Goal: Information Seeking & Learning: Learn about a topic

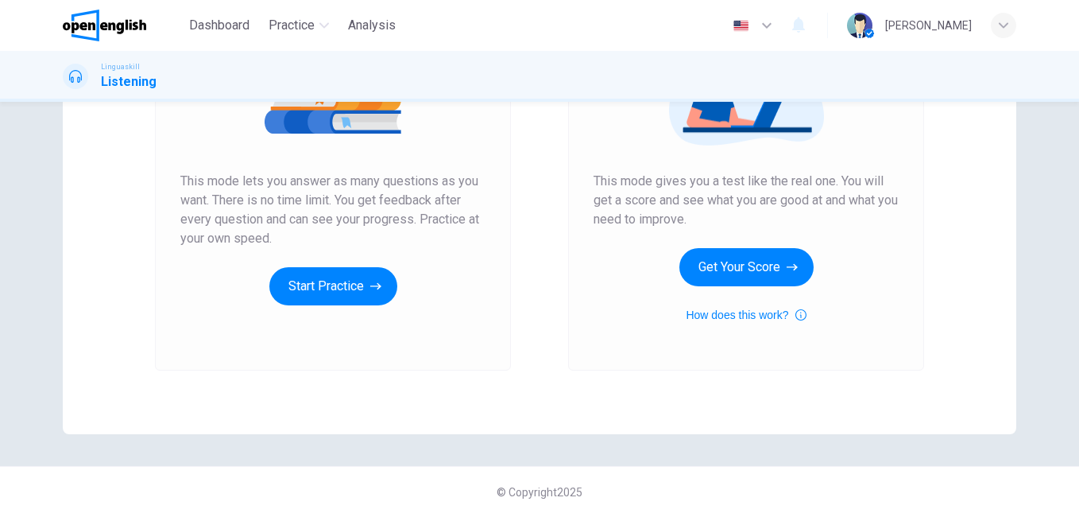
scroll to position [93, 0]
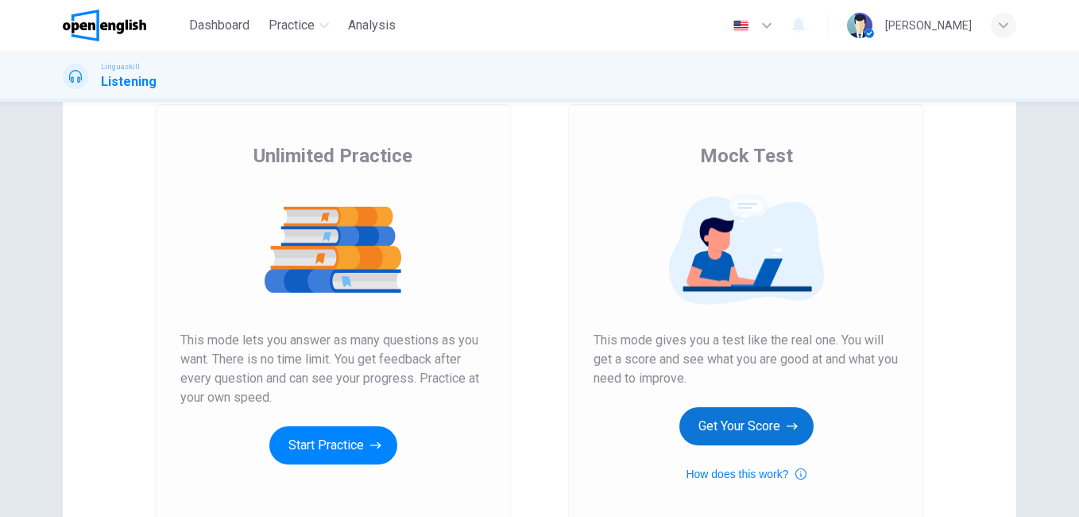
click at [731, 425] on button "Get Your Score" at bounding box center [747, 426] width 134 height 38
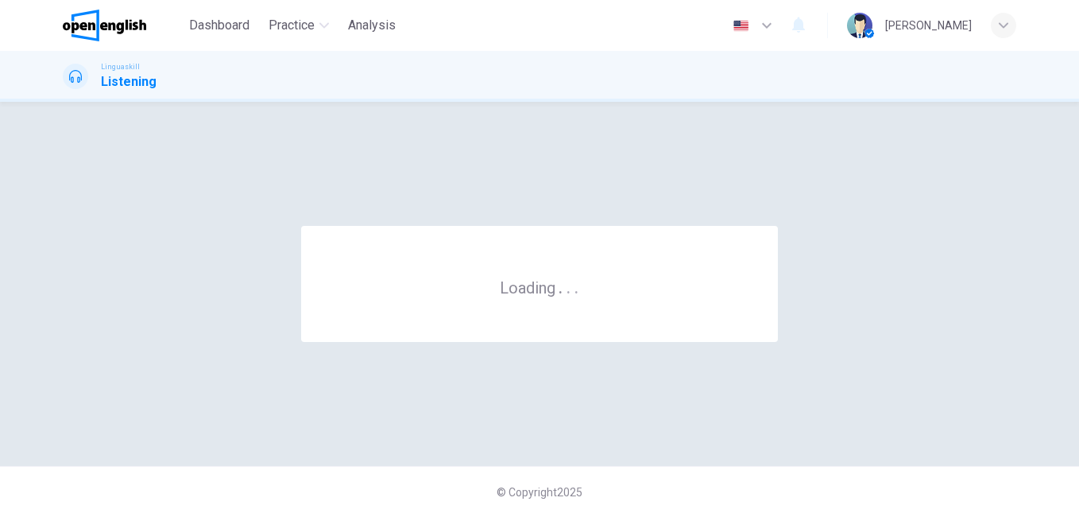
scroll to position [0, 0]
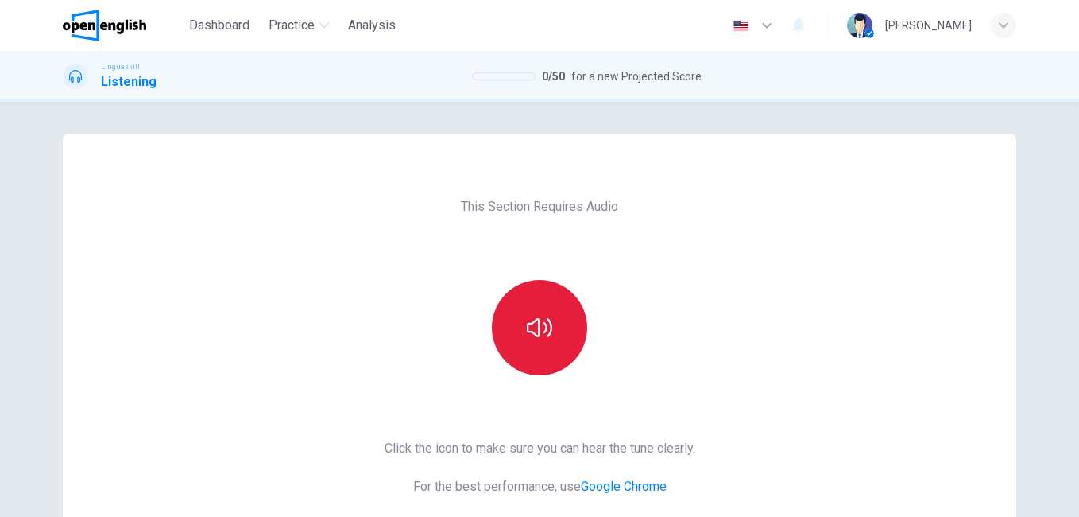
click at [522, 321] on button "button" at bounding box center [539, 327] width 95 height 95
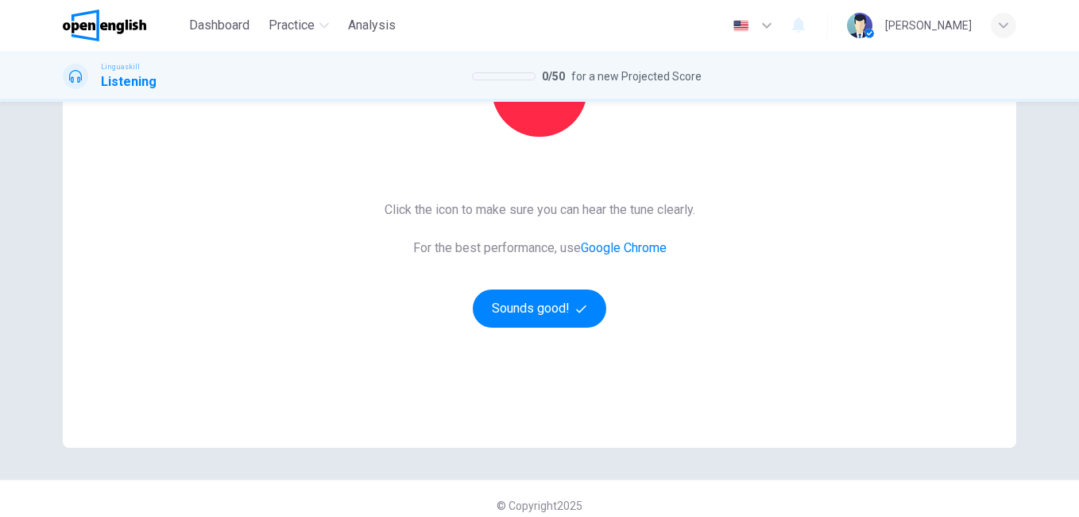
scroll to position [252, 0]
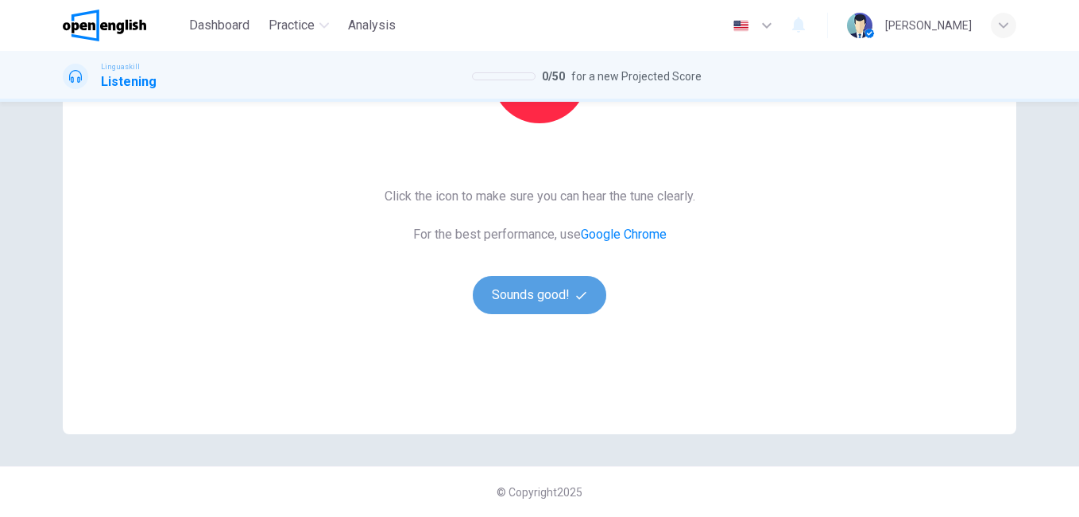
click at [560, 297] on button "Sounds good!" at bounding box center [540, 295] width 134 height 38
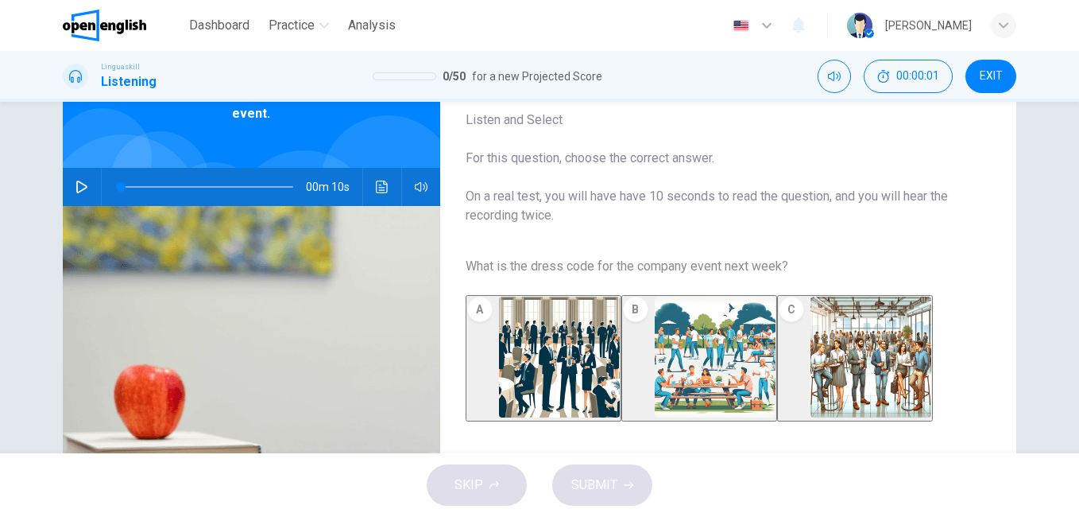
scroll to position [14, 0]
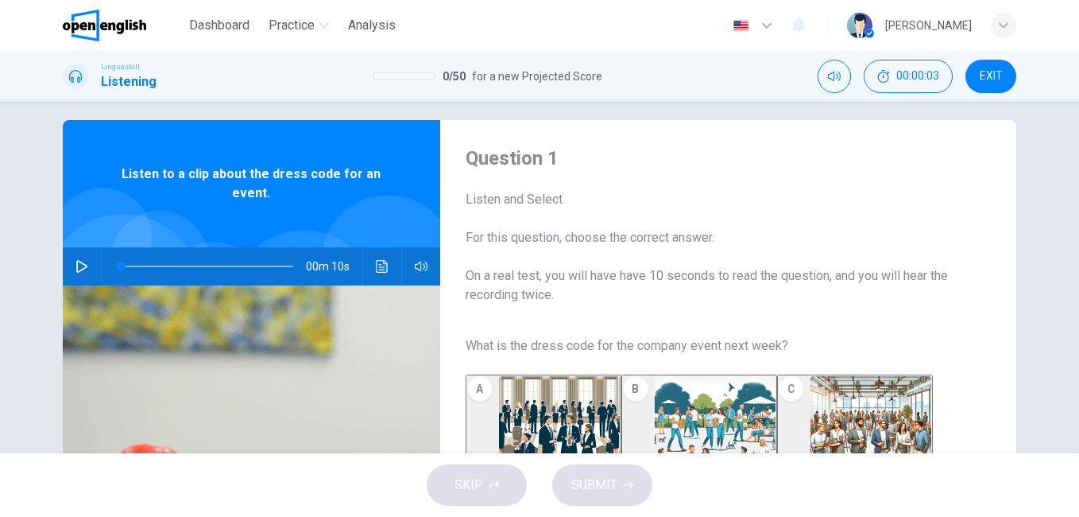
click at [83, 265] on icon "button" at bounding box center [82, 266] width 13 height 13
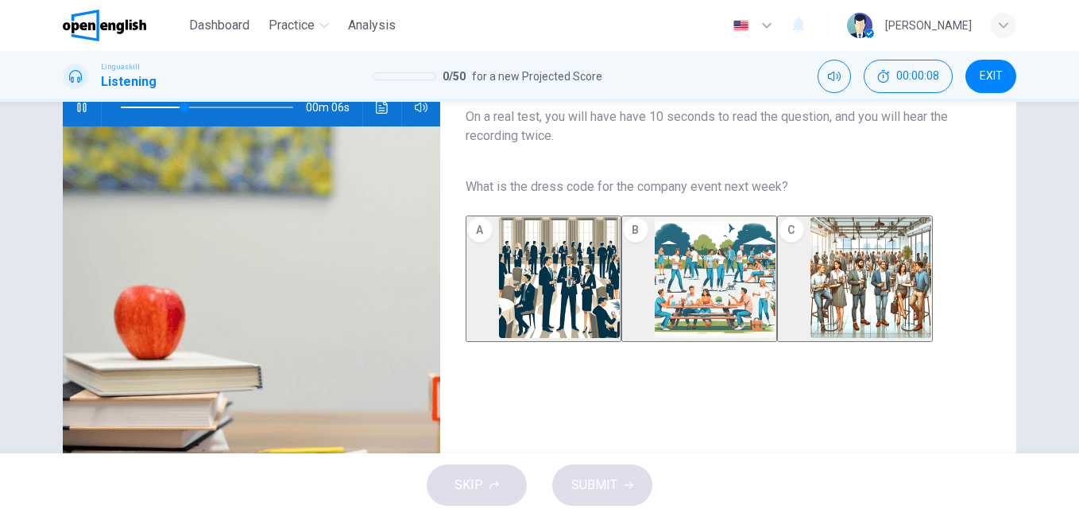
scroll to position [93, 0]
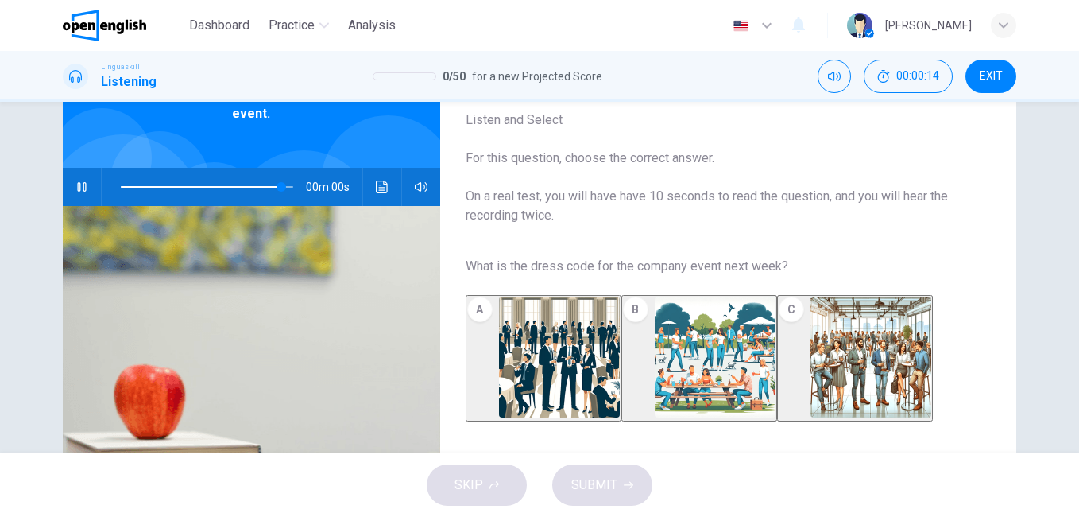
type input "*"
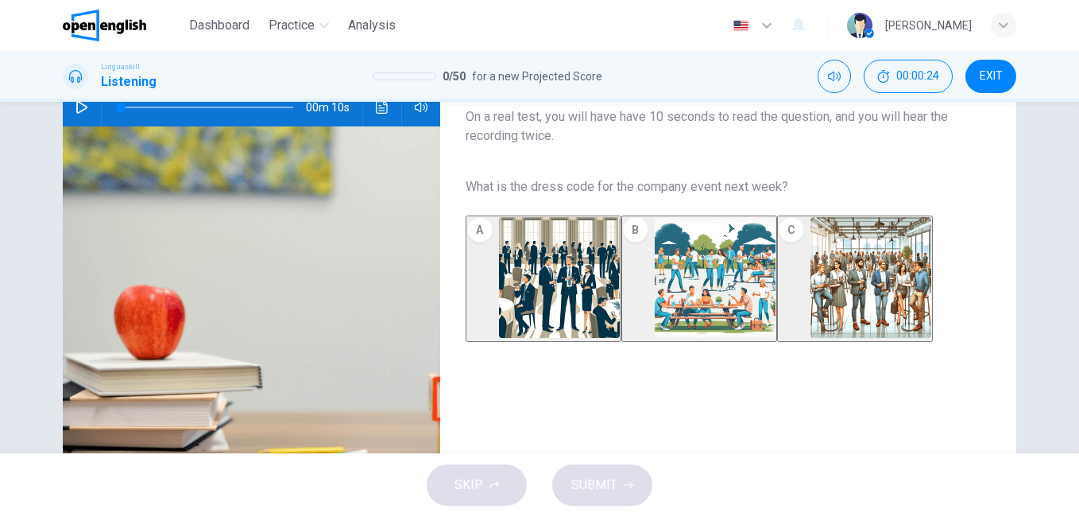
click at [868, 285] on img "button" at bounding box center [871, 277] width 121 height 121
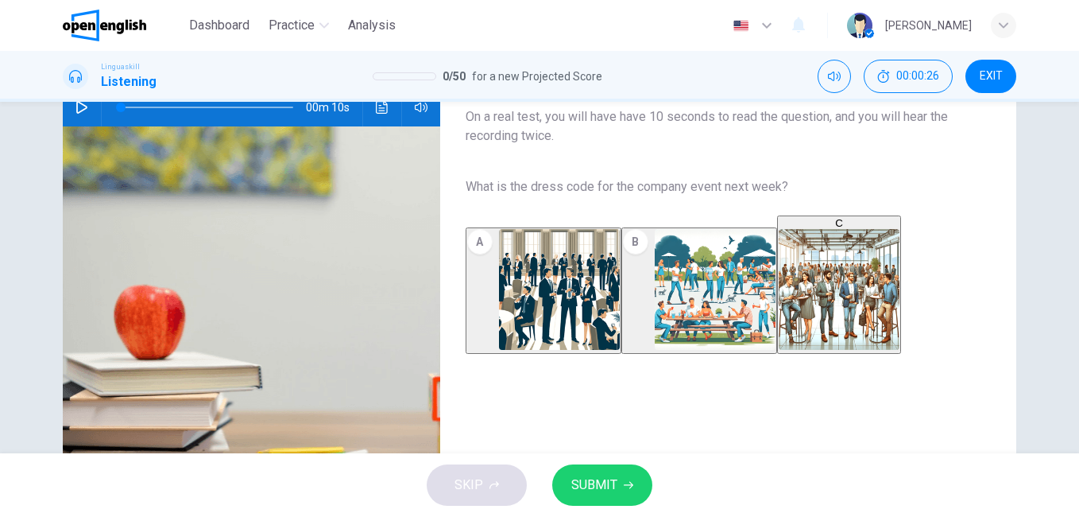
click at [595, 494] on span "SUBMIT" at bounding box center [594, 485] width 46 height 22
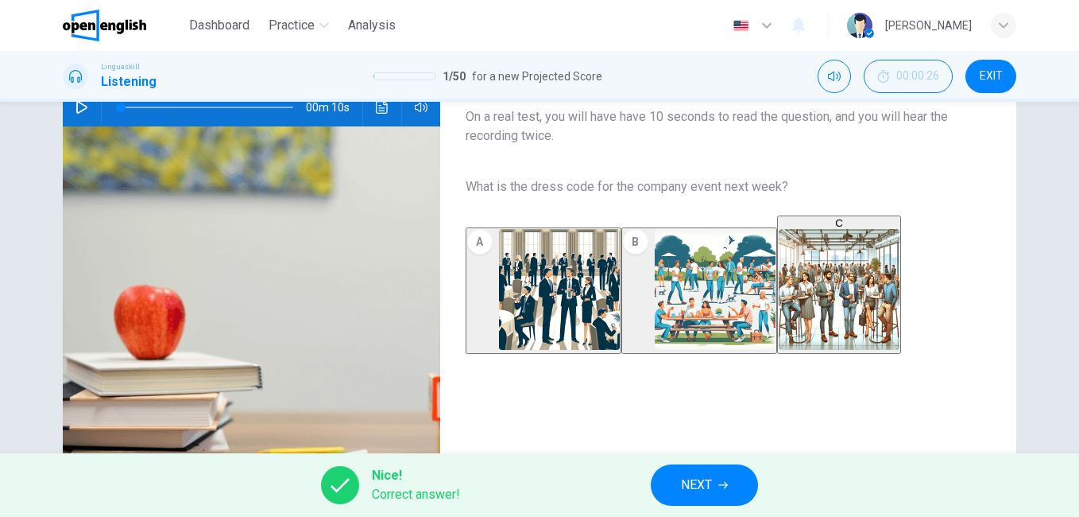
scroll to position [265, 0]
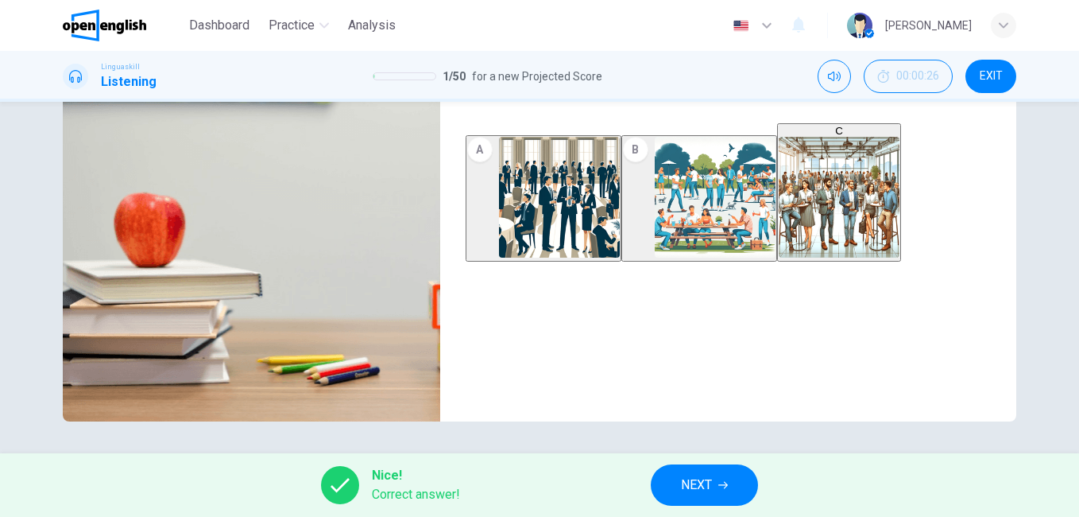
click at [696, 478] on span "NEXT" at bounding box center [696, 485] width 31 height 22
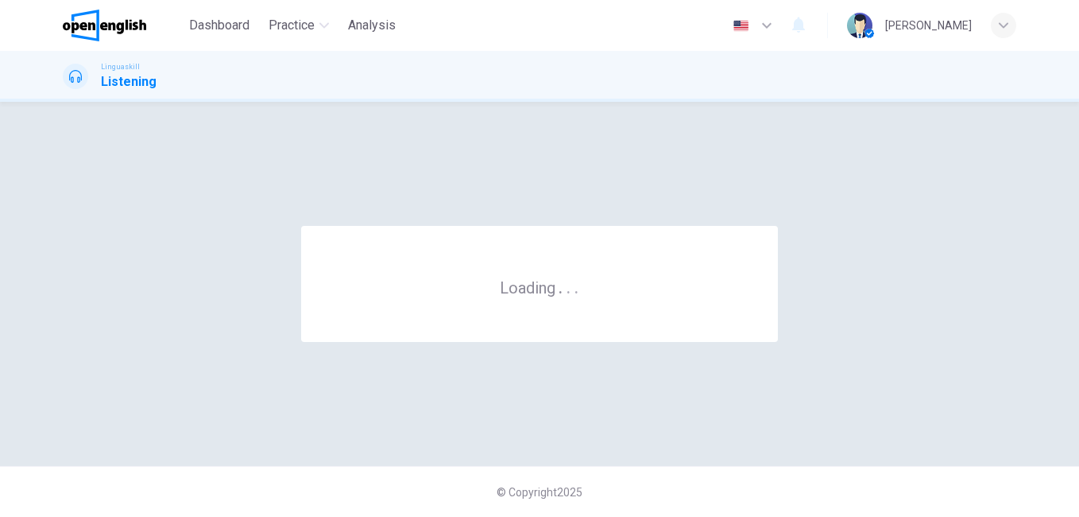
scroll to position [0, 0]
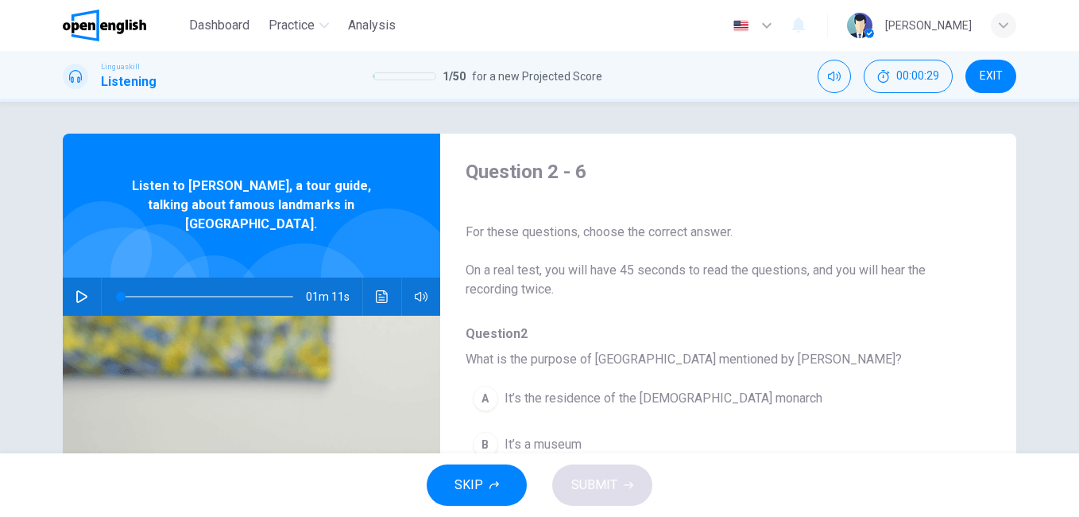
click at [76, 290] on icon "button" at bounding box center [81, 296] width 11 height 13
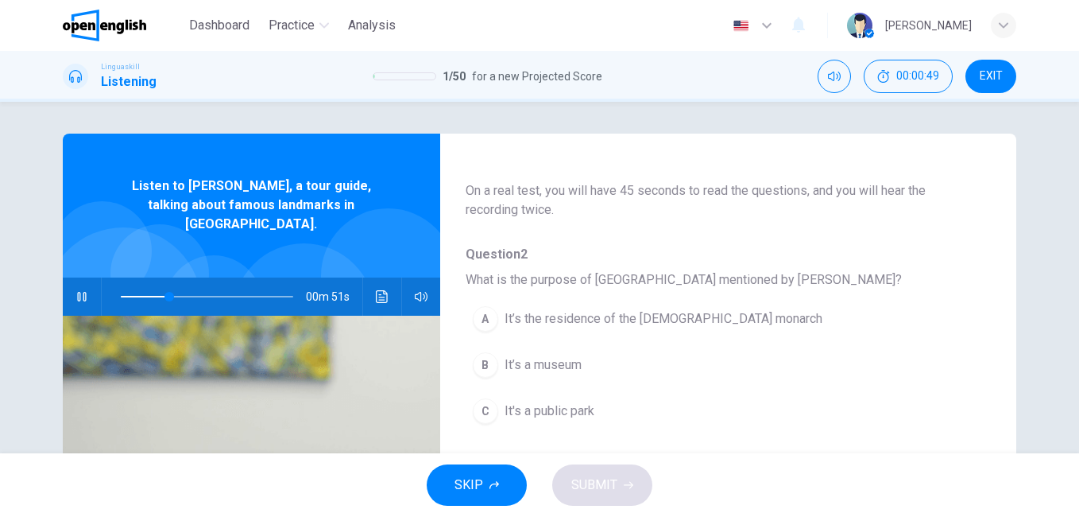
scroll to position [159, 0]
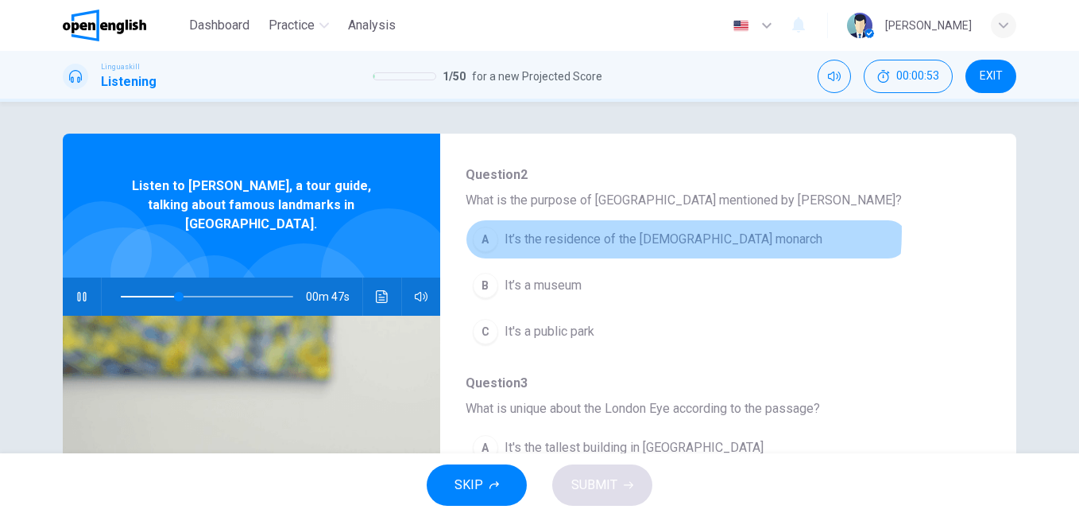
click at [647, 231] on span "It’s the residence of the [DEMOGRAPHIC_DATA] monarch" at bounding box center [664, 239] width 318 height 19
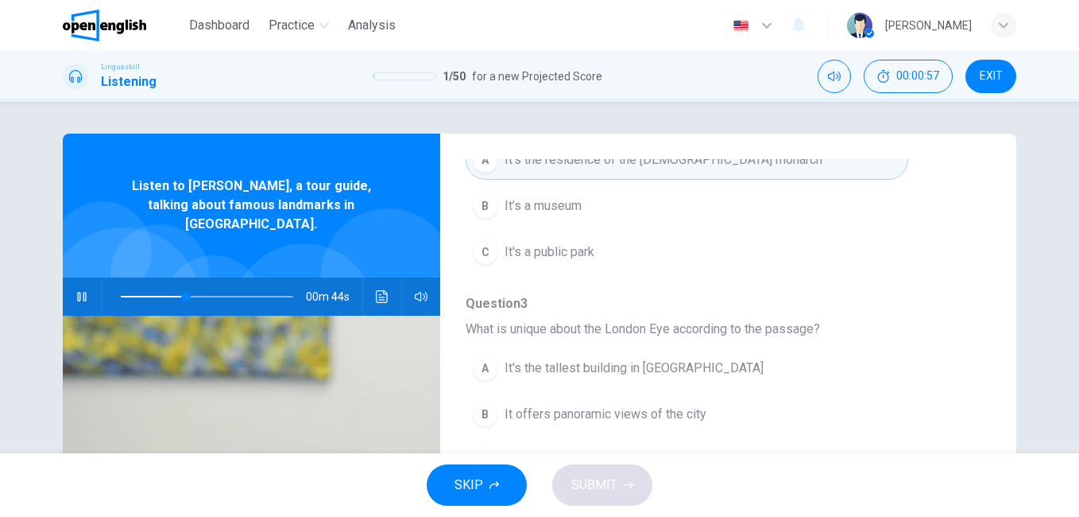
scroll to position [318, 0]
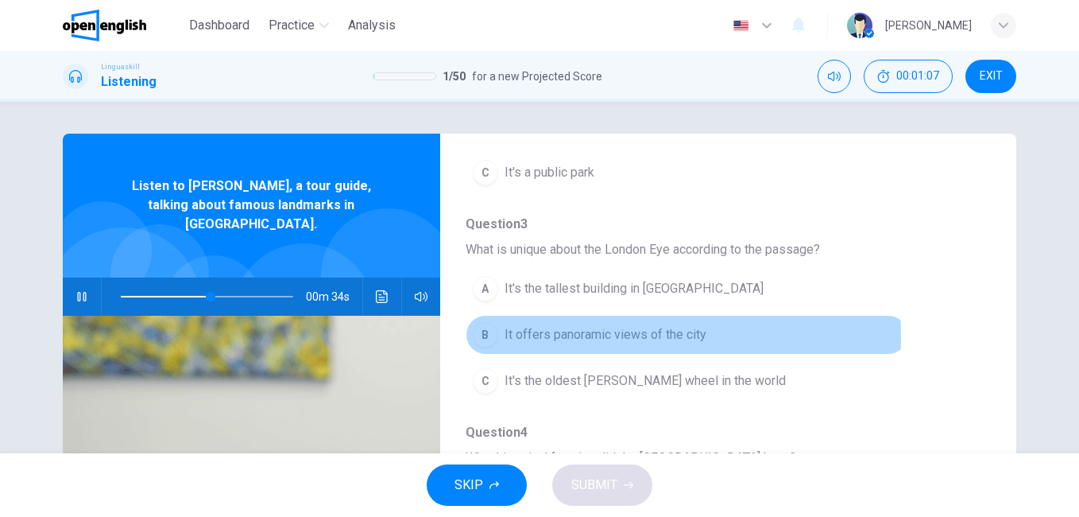
click at [566, 335] on span "It offers panoramic views of the city" at bounding box center [606, 334] width 202 height 19
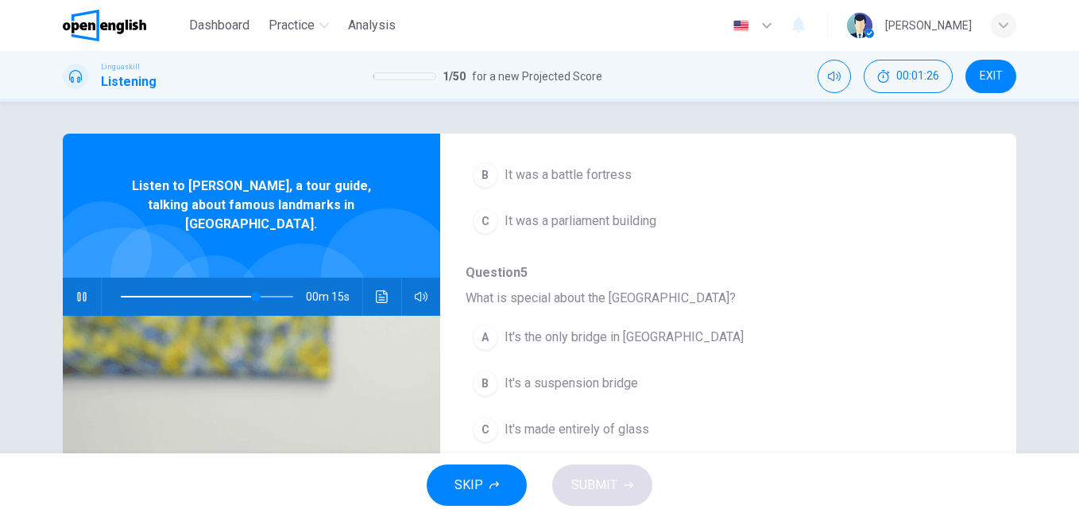
scroll to position [606, 0]
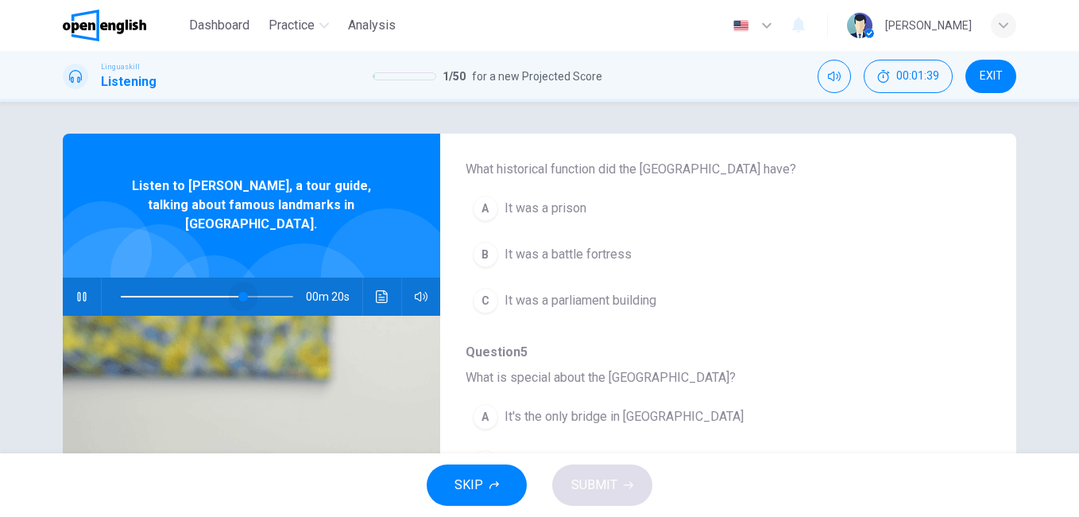
drag, startPoint x: 281, startPoint y: 275, endPoint x: 236, endPoint y: 278, distance: 44.6
click at [238, 292] on span at bounding box center [243, 297] width 10 height 10
drag, startPoint x: 238, startPoint y: 280, endPoint x: 214, endPoint y: 282, distance: 24.0
click at [214, 292] on span at bounding box center [218, 297] width 10 height 10
click at [76, 290] on icon "button" at bounding box center [82, 296] width 13 height 13
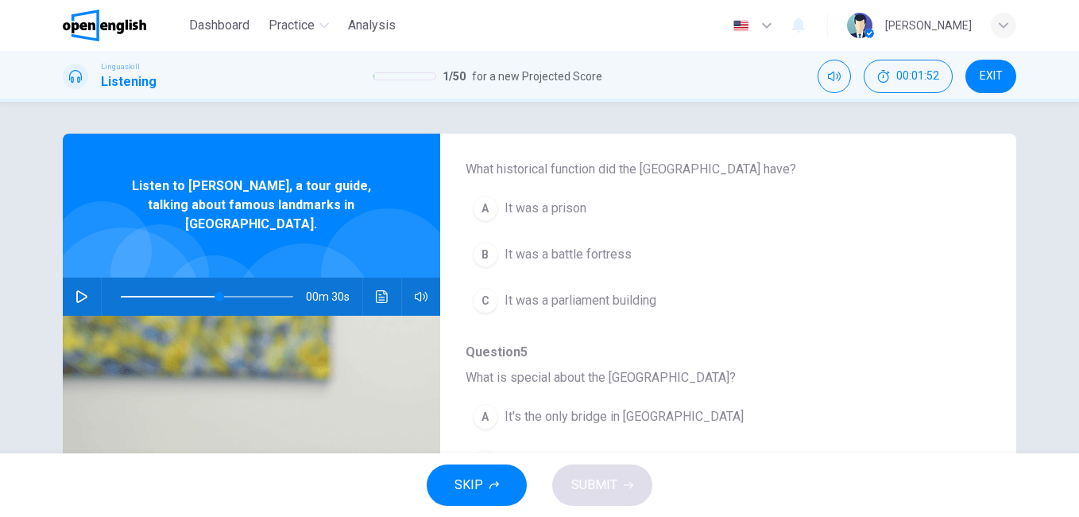
click at [173, 285] on span at bounding box center [207, 296] width 172 height 22
click at [77, 290] on icon "button" at bounding box center [81, 296] width 11 height 13
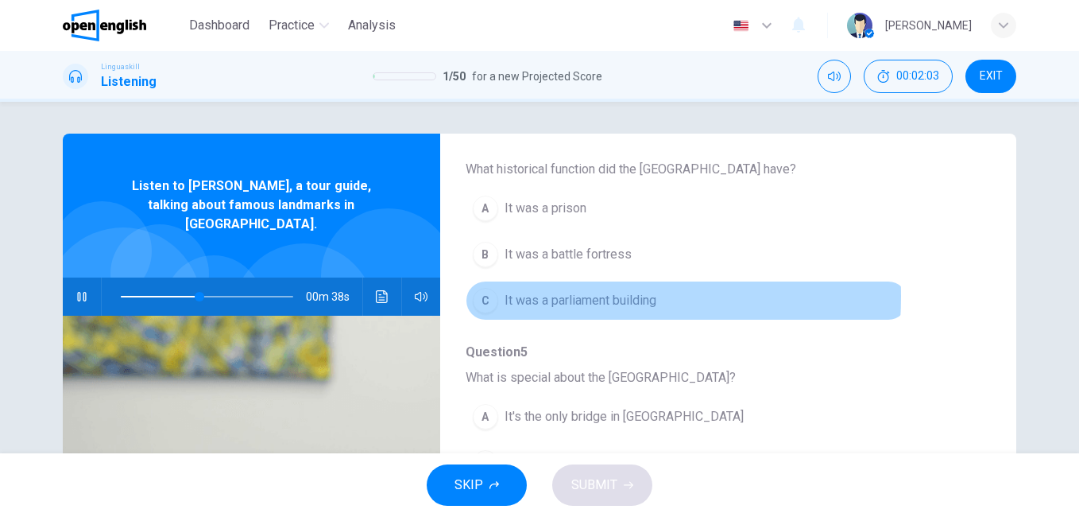
click at [529, 296] on span "It was a parliament building" at bounding box center [581, 300] width 152 height 19
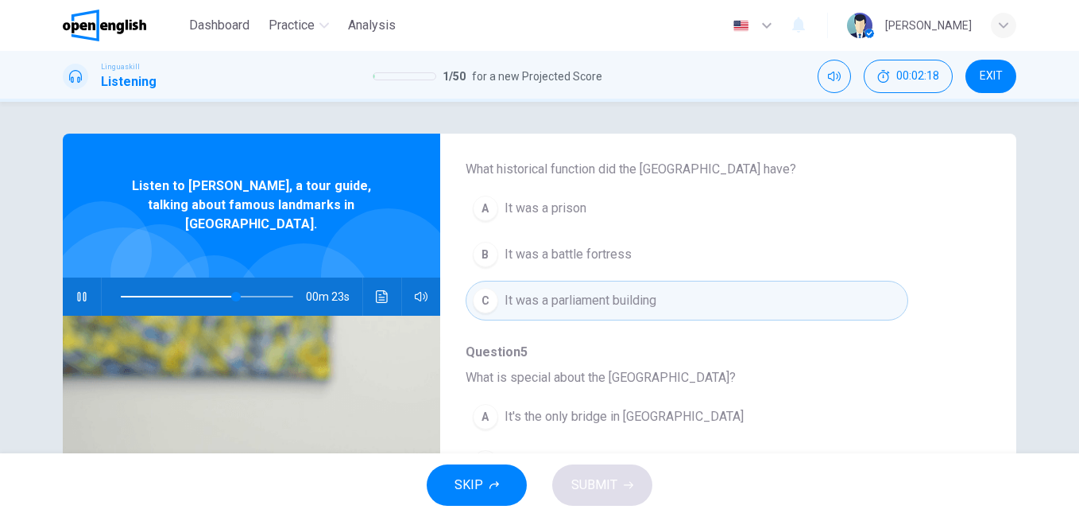
click at [562, 210] on span "It was a prison" at bounding box center [546, 208] width 82 height 19
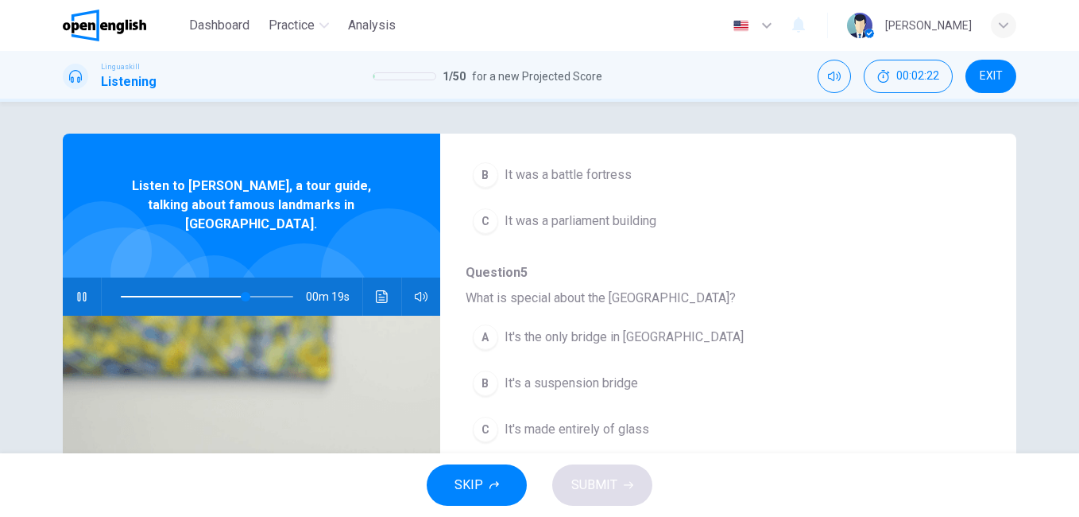
scroll to position [79, 0]
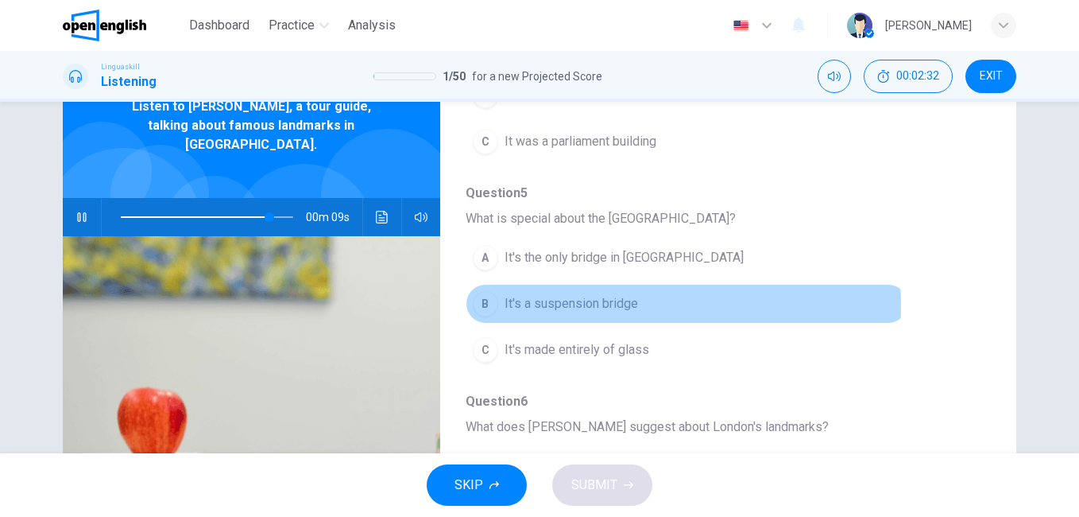
click at [552, 306] on span "It's a suspension bridge" at bounding box center [572, 303] width 134 height 19
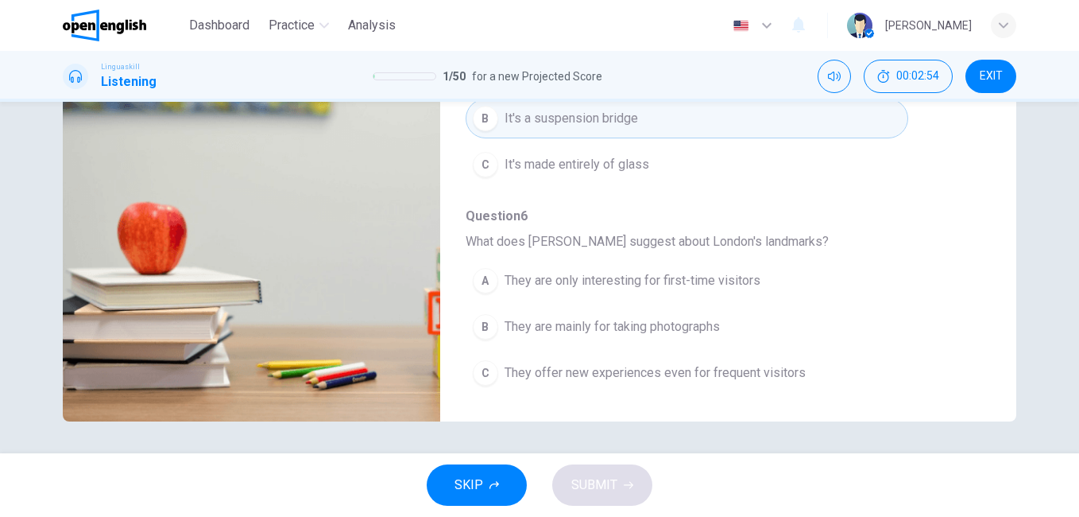
scroll to position [0, 0]
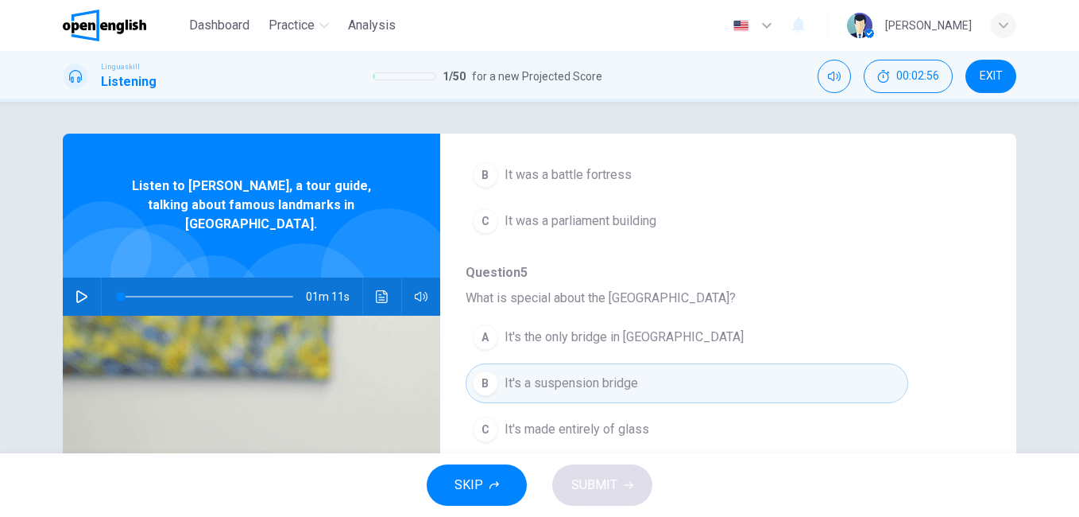
click at [259, 285] on span at bounding box center [207, 296] width 172 height 22
click at [76, 290] on icon "button" at bounding box center [82, 296] width 13 height 13
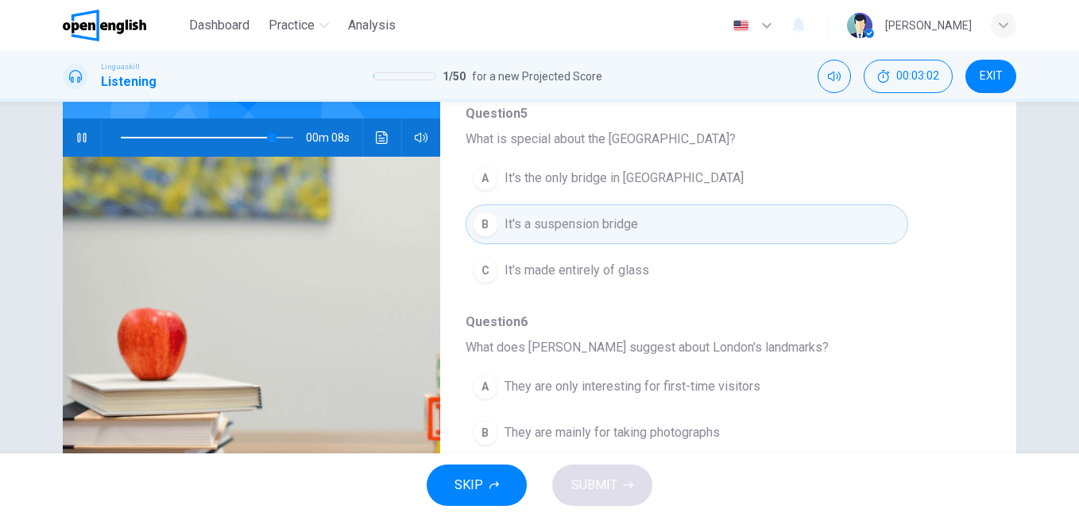
scroll to position [238, 0]
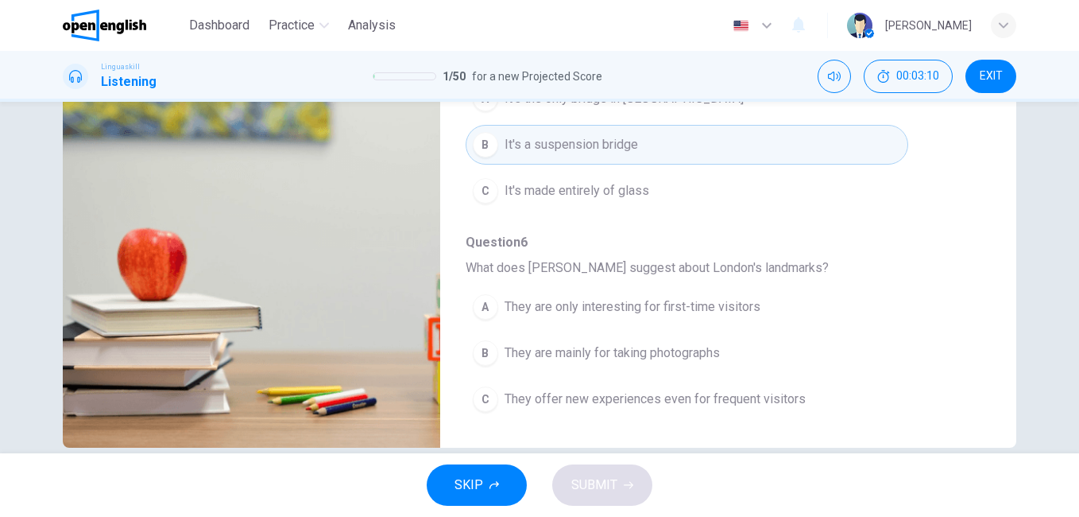
type input "*"
click at [689, 396] on span "They offer new experiences even for frequent visitors" at bounding box center [655, 398] width 301 height 19
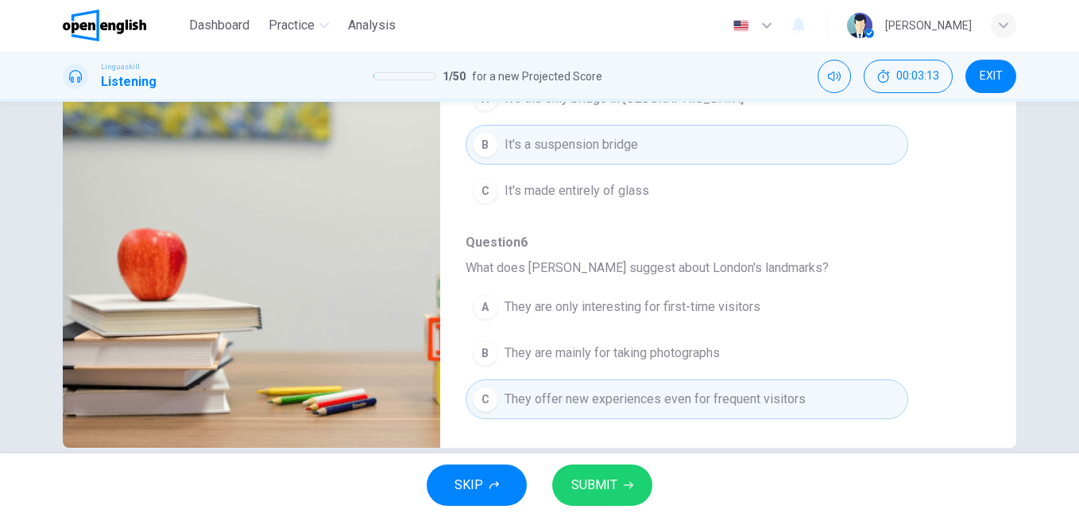
click at [591, 481] on span "SUBMIT" at bounding box center [594, 485] width 46 height 22
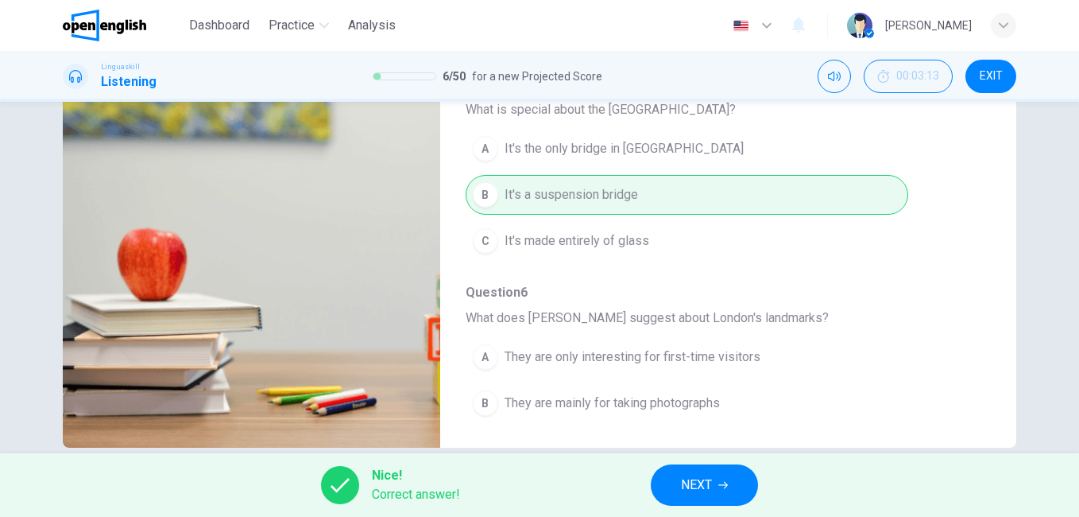
scroll to position [686, 0]
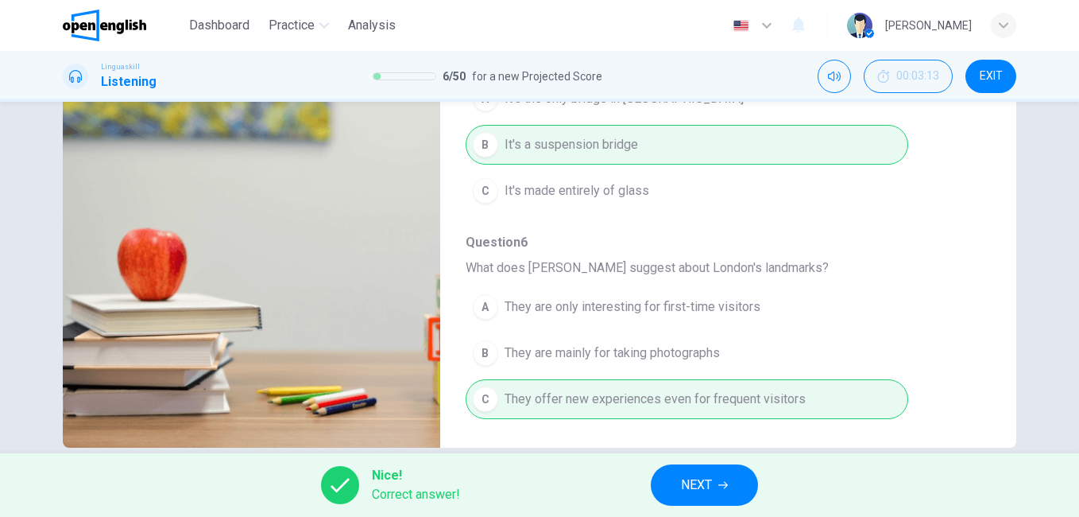
click at [691, 483] on span "NEXT" at bounding box center [696, 485] width 31 height 22
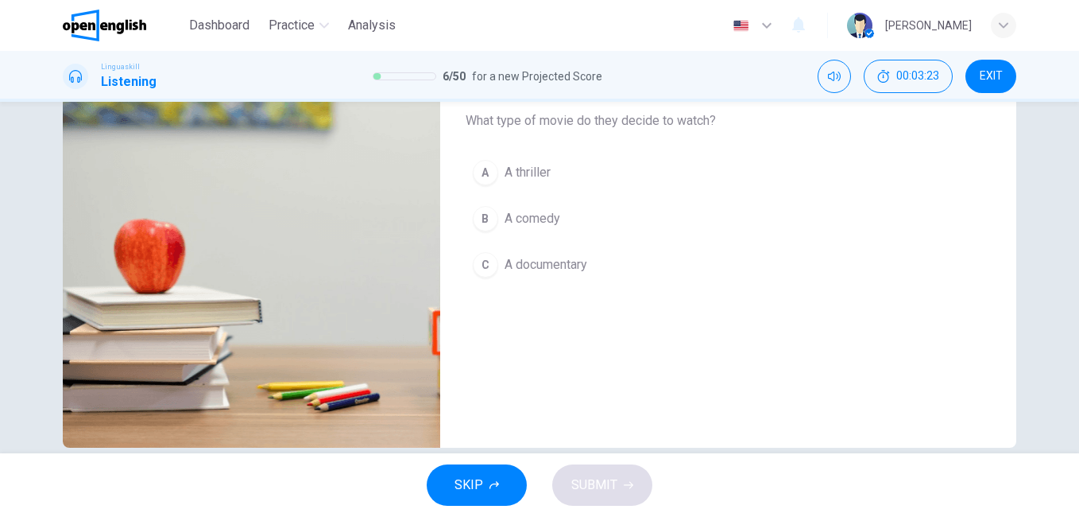
scroll to position [79, 0]
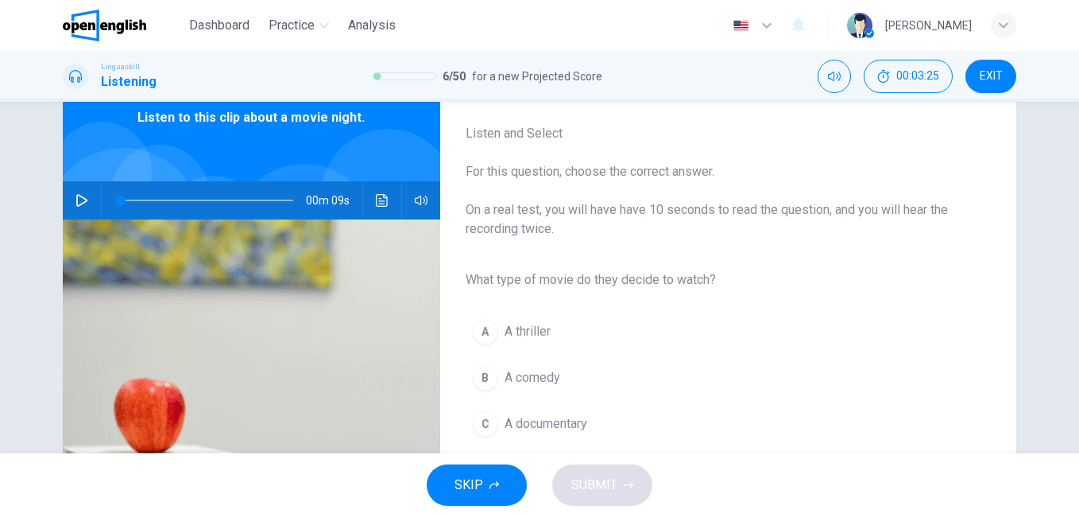
click at [78, 205] on icon "button" at bounding box center [82, 200] width 13 height 13
type input "*"
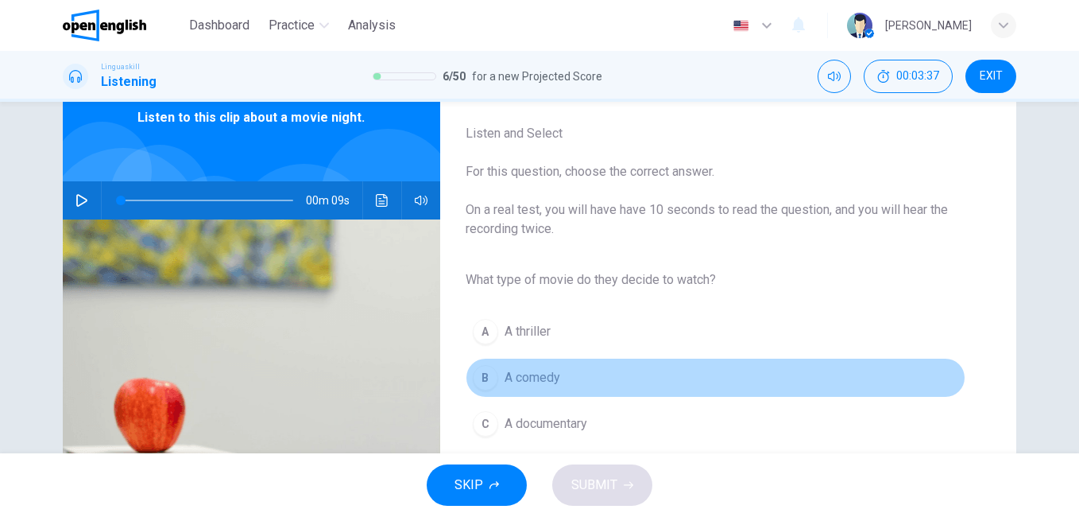
click at [521, 383] on span "A comedy" at bounding box center [533, 377] width 56 height 19
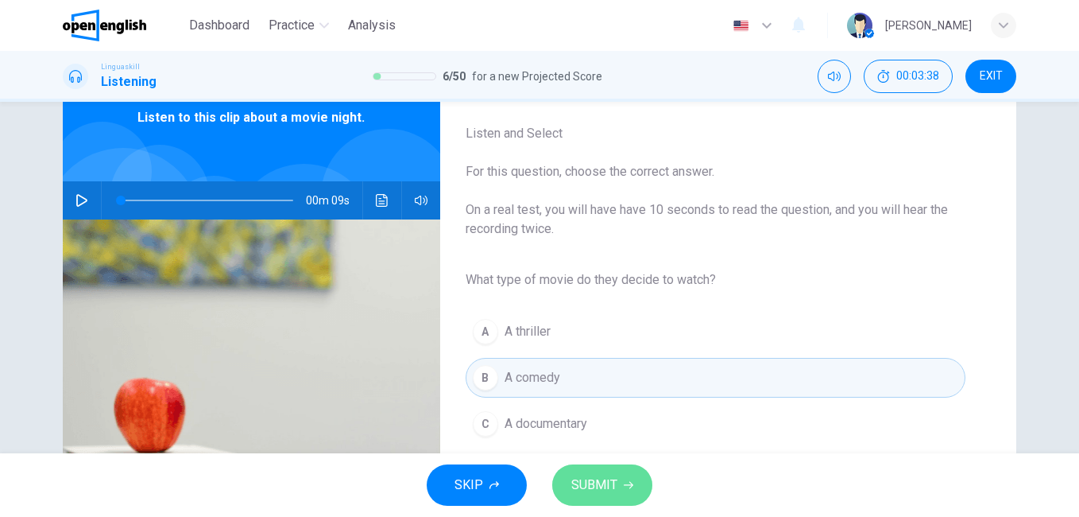
click at [614, 490] on span "SUBMIT" at bounding box center [594, 485] width 46 height 22
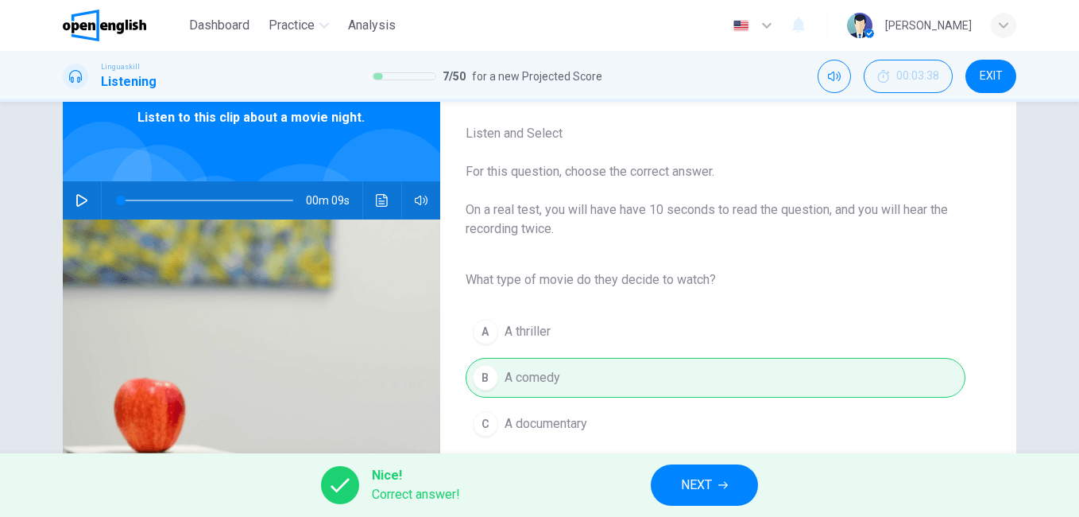
scroll to position [238, 0]
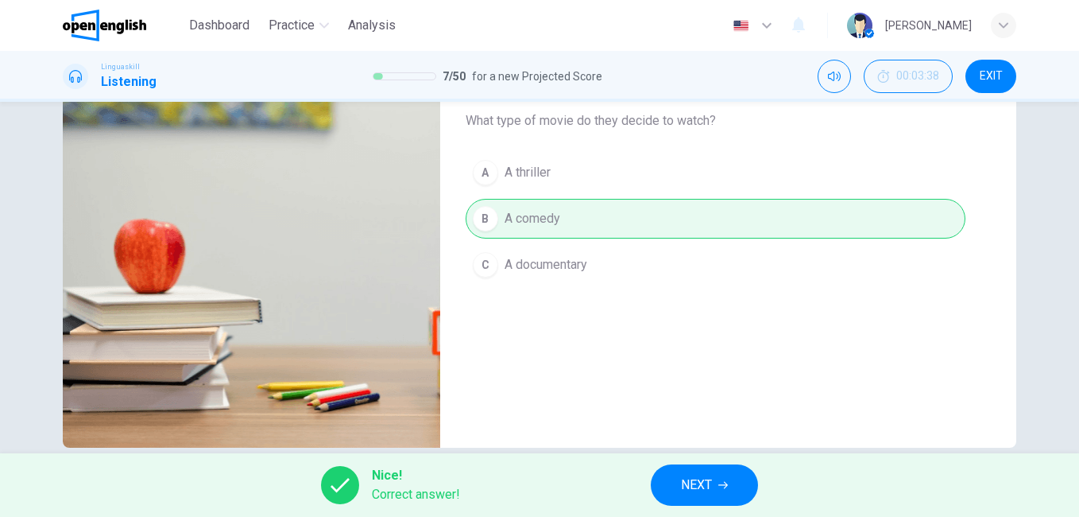
click at [705, 490] on span "NEXT" at bounding box center [696, 485] width 31 height 22
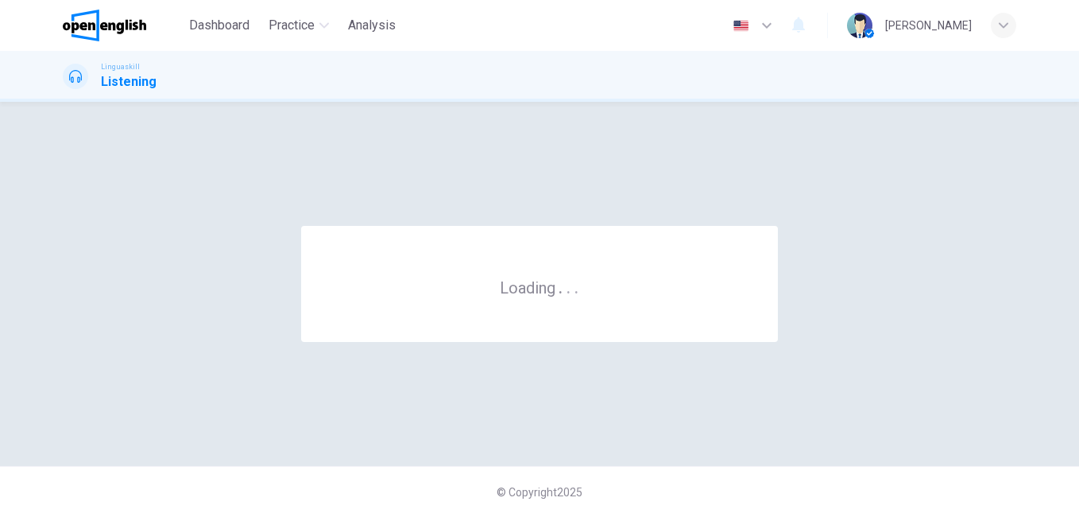
scroll to position [0, 0]
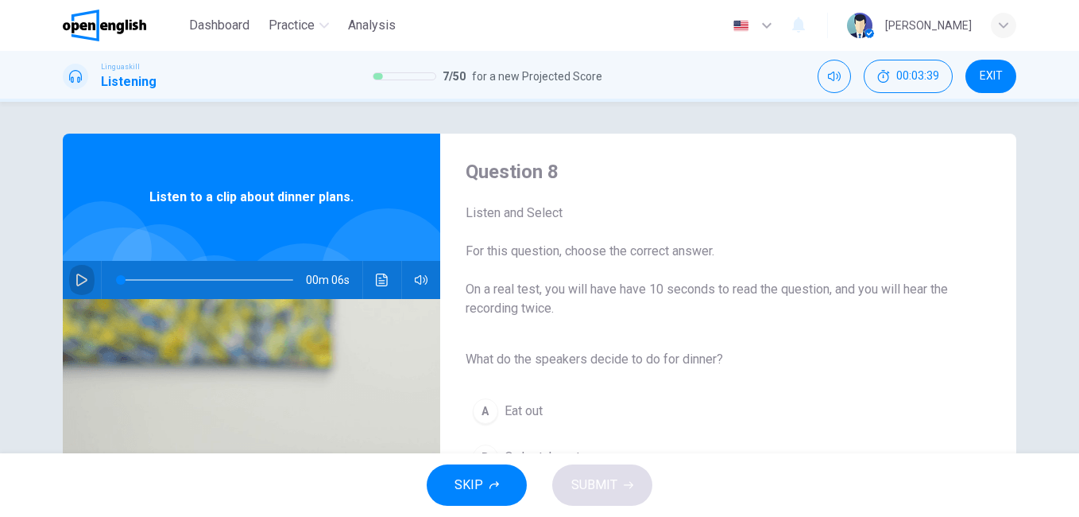
click at [88, 282] on button "button" at bounding box center [81, 280] width 25 height 38
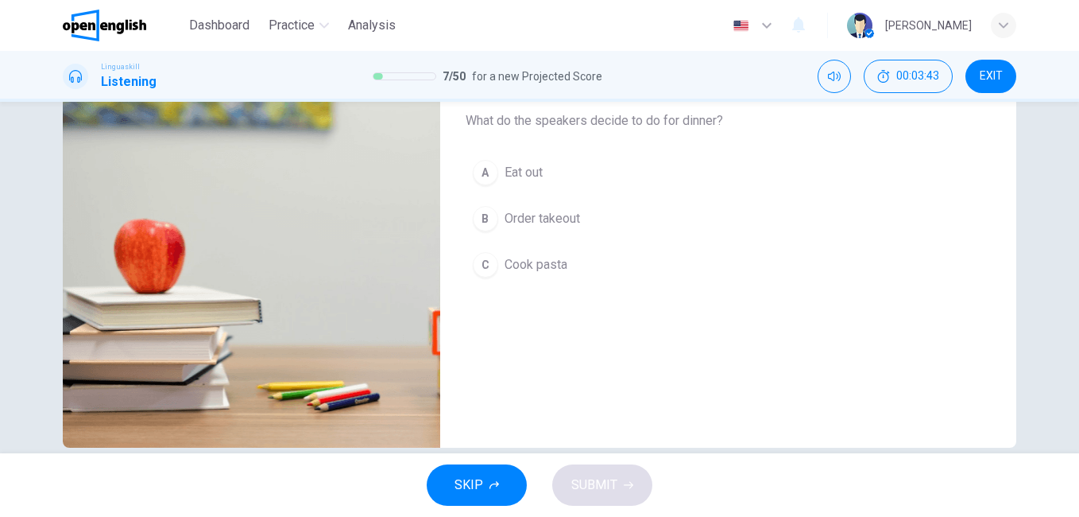
scroll to position [159, 0]
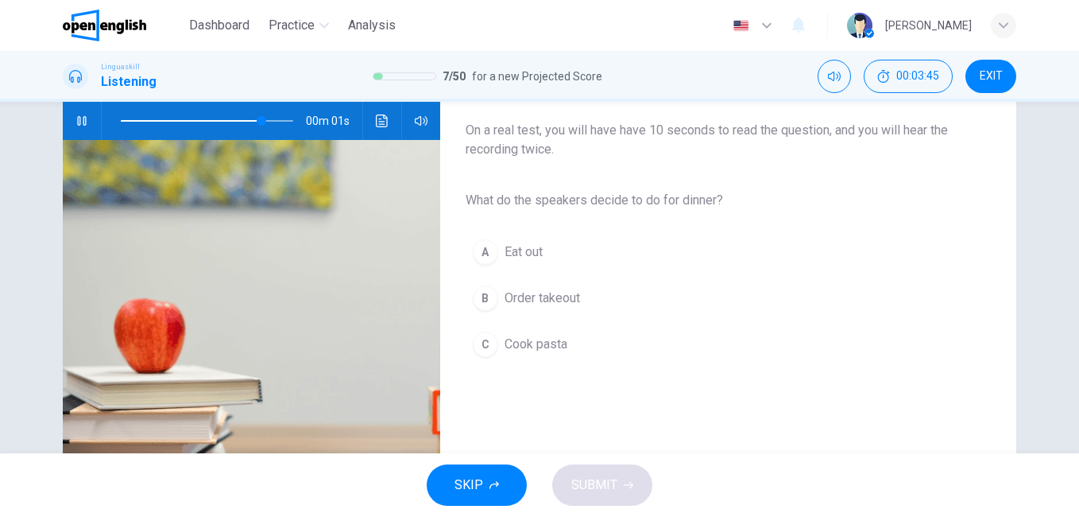
type input "*"
click at [534, 353] on span "Cook pasta" at bounding box center [536, 344] width 63 height 19
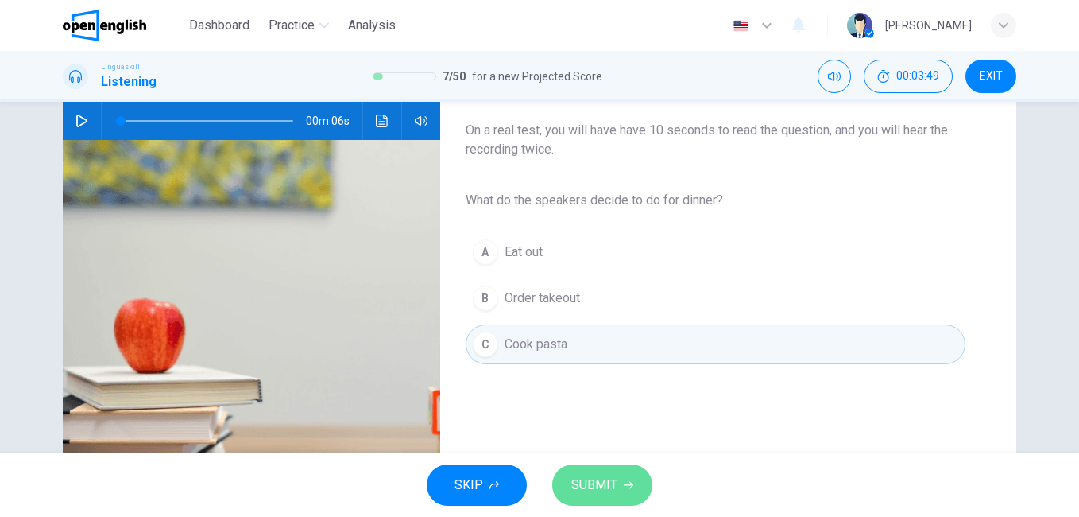
click at [596, 494] on span "SUBMIT" at bounding box center [594, 485] width 46 height 22
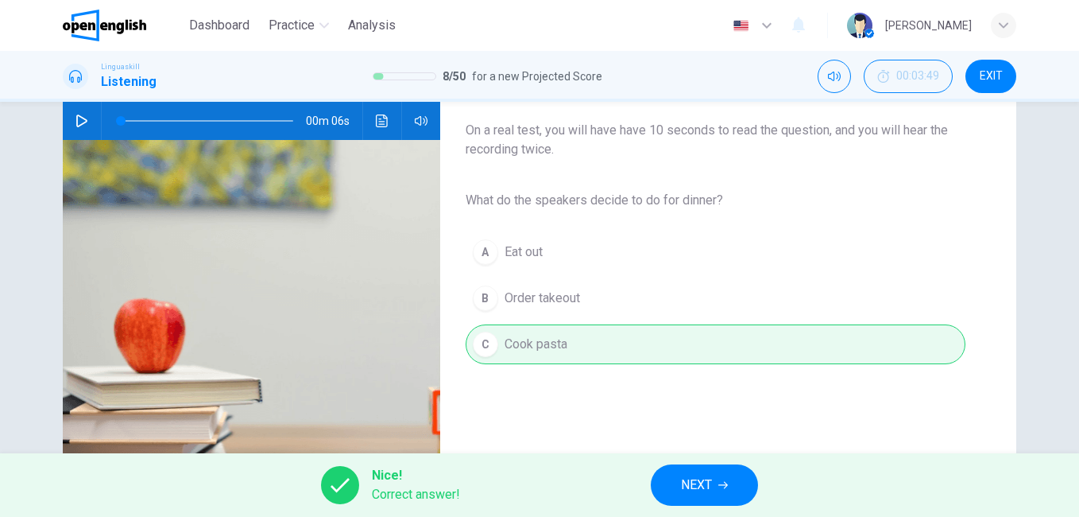
click at [710, 483] on span "NEXT" at bounding box center [696, 485] width 31 height 22
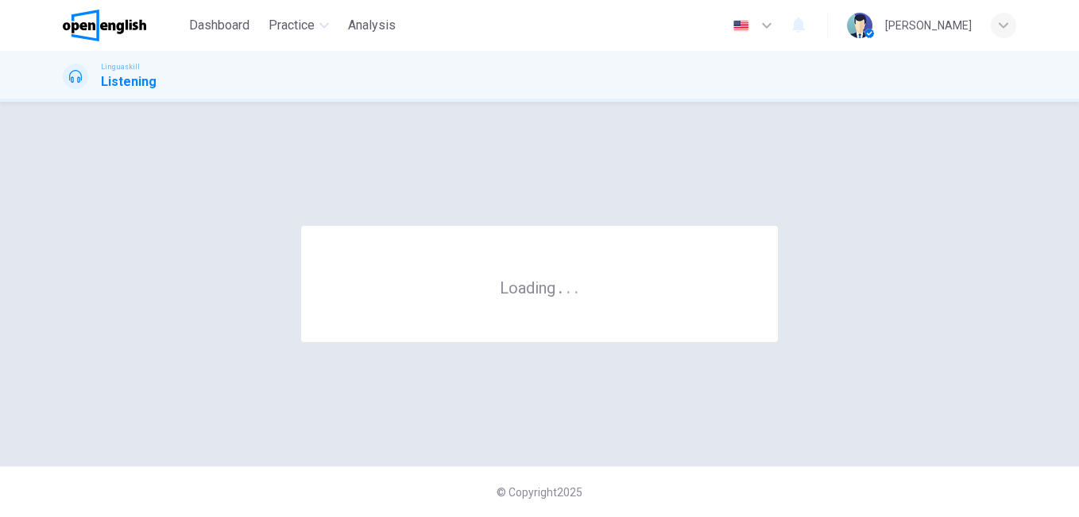
scroll to position [0, 0]
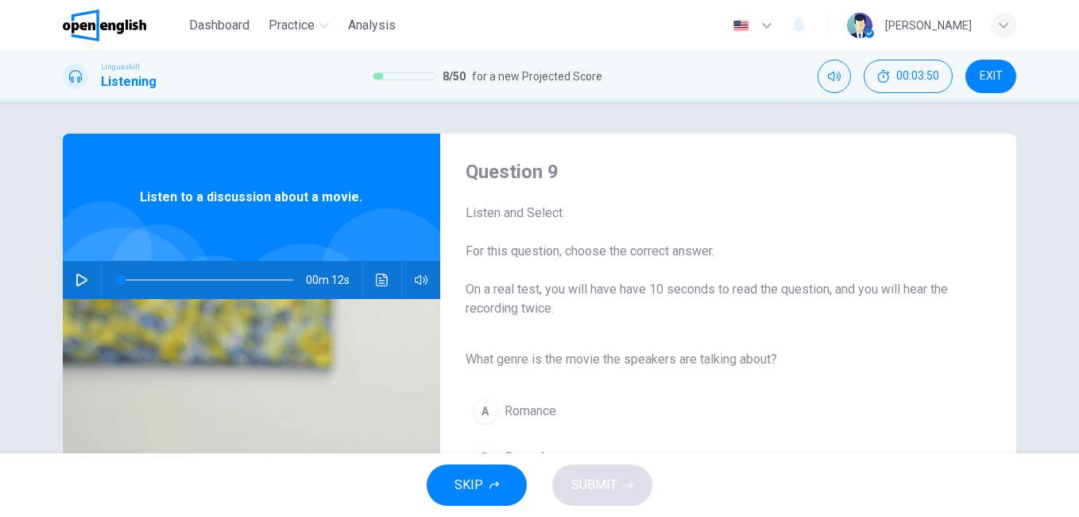
click at [76, 282] on icon "button" at bounding box center [82, 279] width 13 height 13
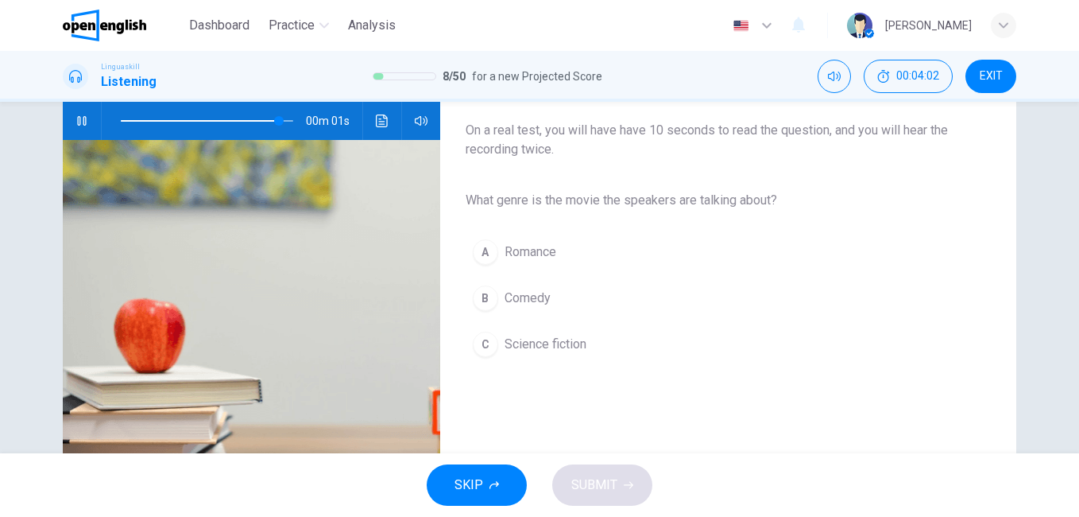
type input "*"
click at [528, 346] on span "Science fiction" at bounding box center [546, 344] width 82 height 19
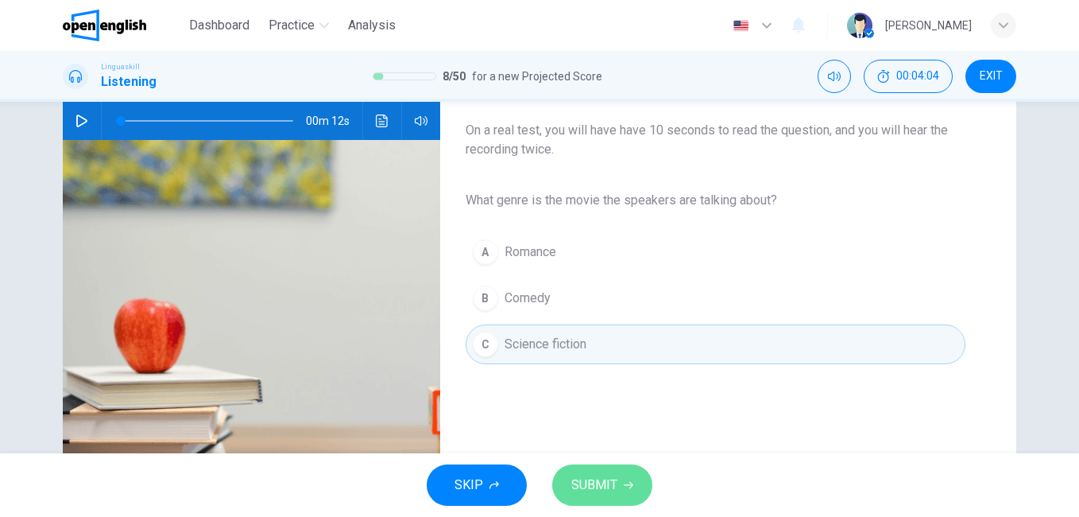
click at [582, 486] on span "SUBMIT" at bounding box center [594, 485] width 46 height 22
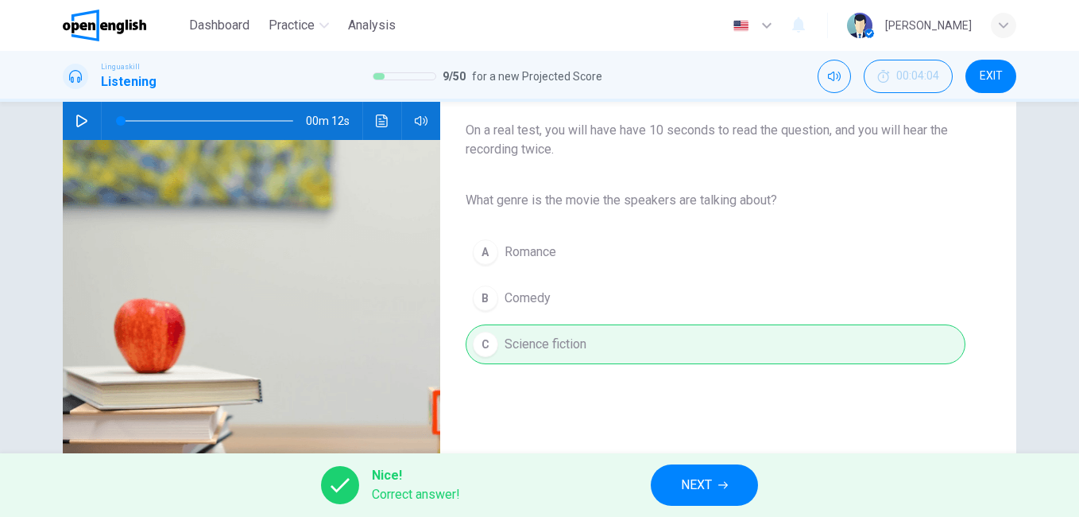
click at [706, 484] on span "NEXT" at bounding box center [696, 485] width 31 height 22
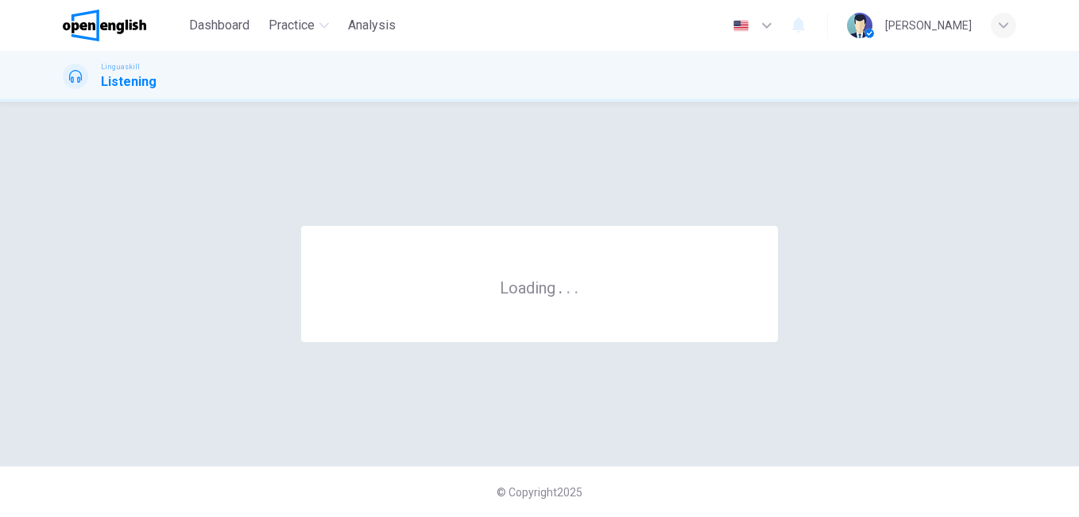
scroll to position [0, 0]
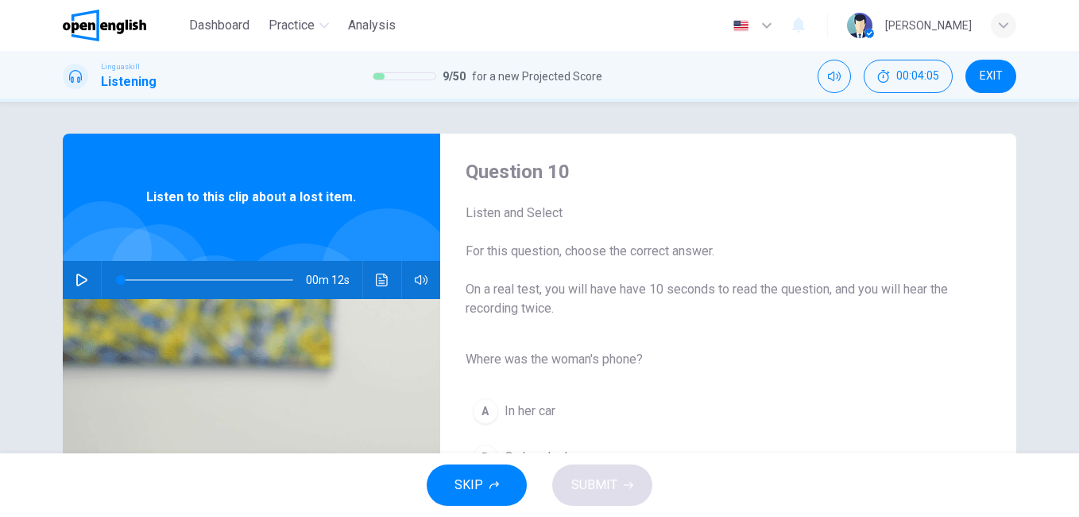
click at [79, 279] on icon "button" at bounding box center [82, 279] width 13 height 13
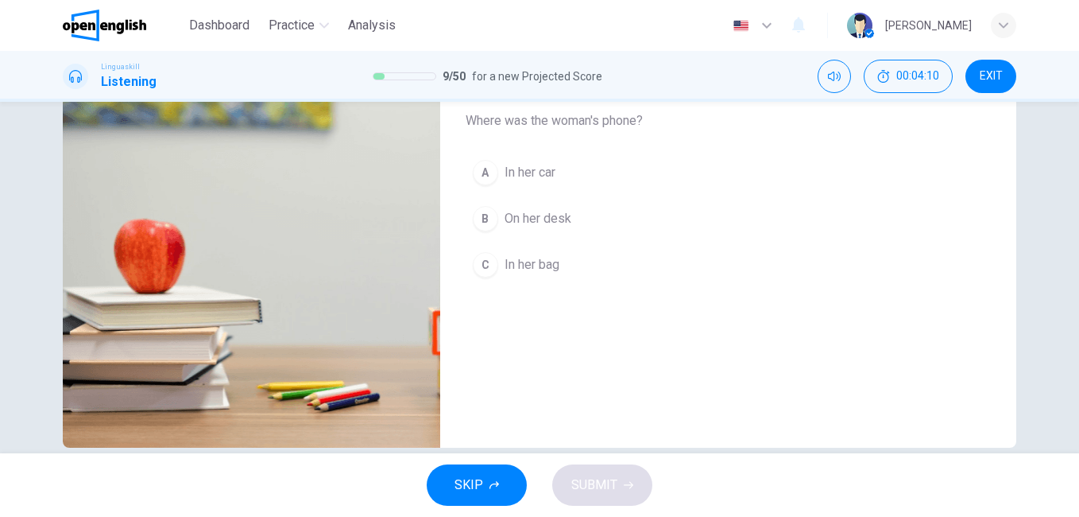
scroll to position [159, 0]
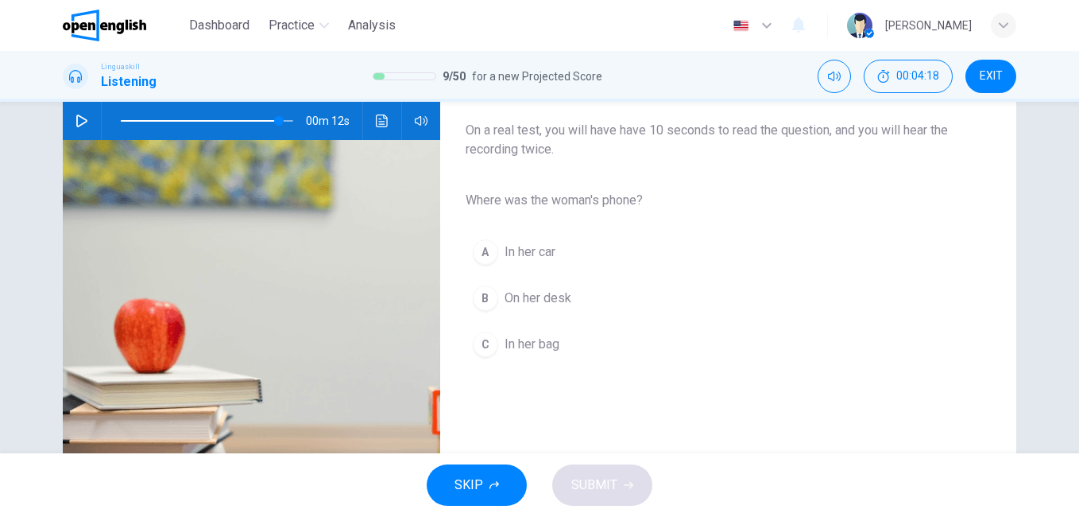
type input "*"
click at [523, 341] on span "In her bag" at bounding box center [532, 344] width 55 height 19
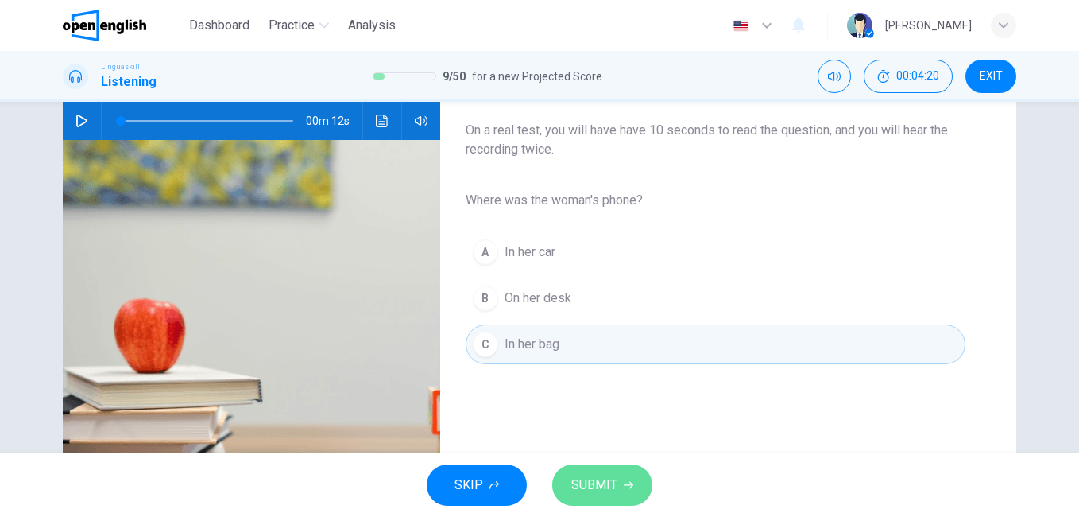
click at [596, 488] on span "SUBMIT" at bounding box center [594, 485] width 46 height 22
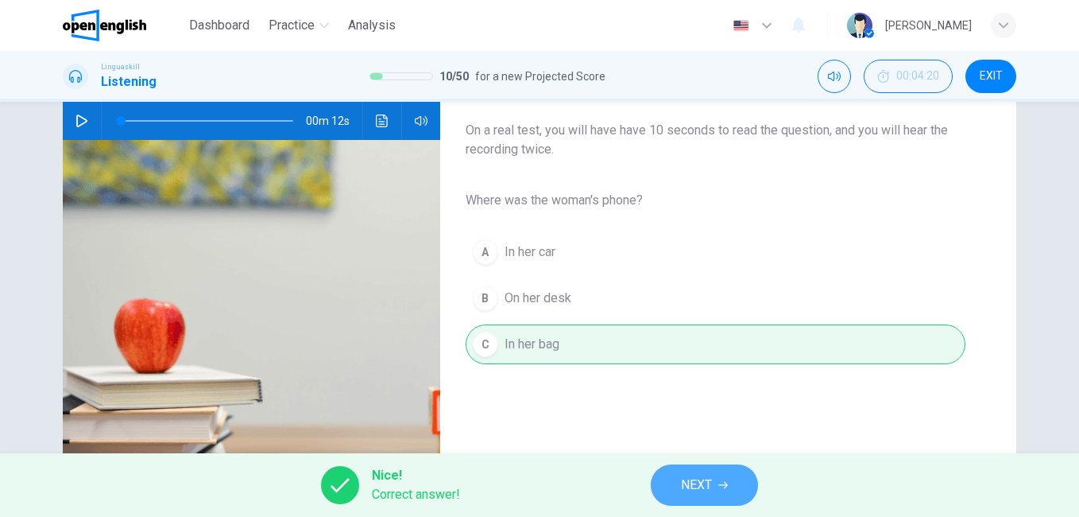
click at [701, 485] on span "NEXT" at bounding box center [696, 485] width 31 height 22
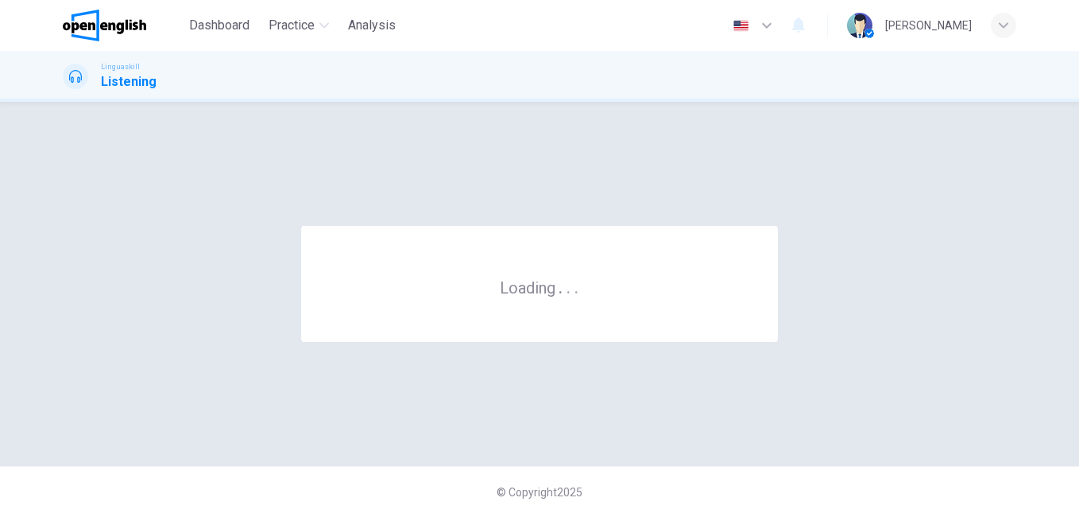
scroll to position [0, 0]
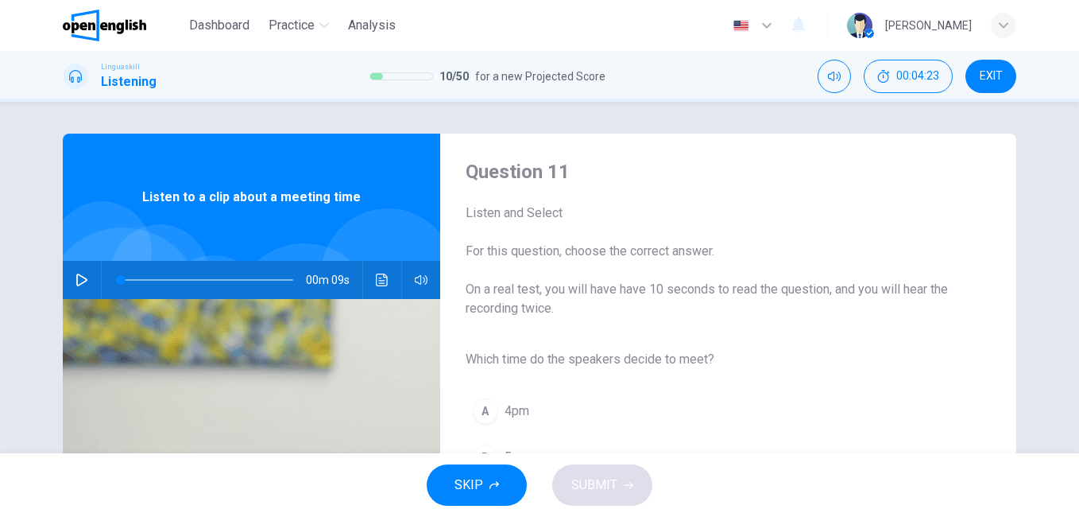
click at [79, 278] on icon "button" at bounding box center [82, 279] width 13 height 13
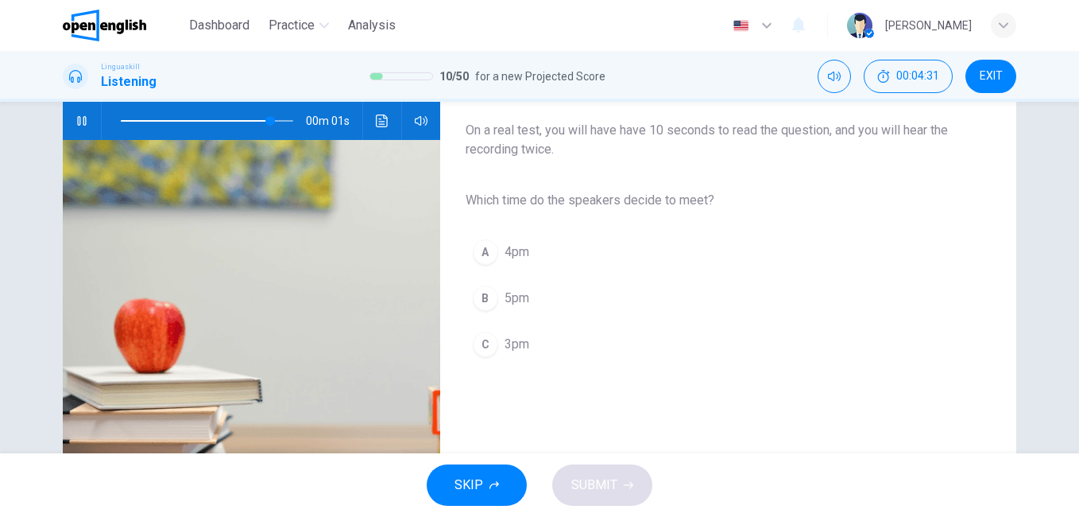
click at [513, 341] on span "3pm" at bounding box center [517, 344] width 25 height 19
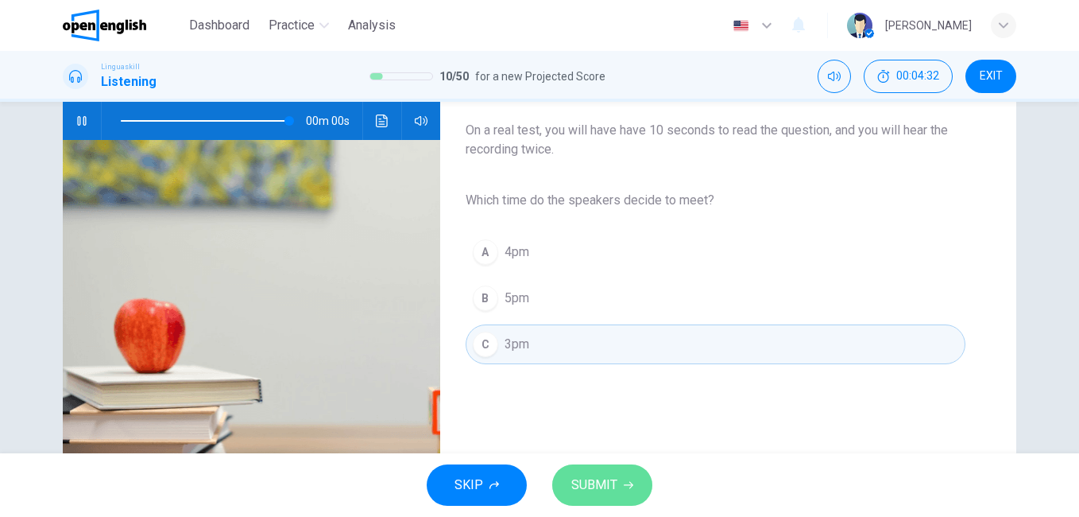
click at [588, 486] on span "SUBMIT" at bounding box center [594, 485] width 46 height 22
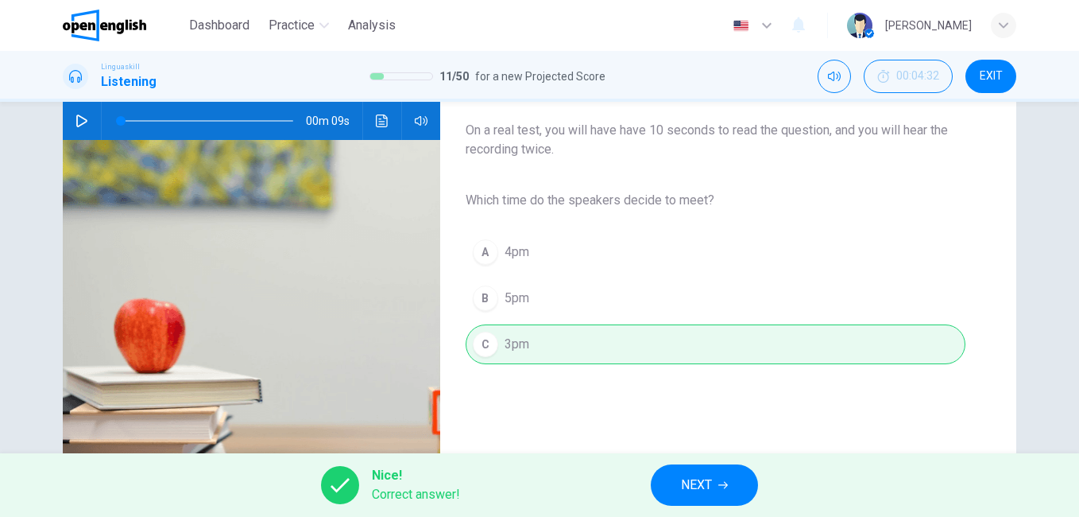
click at [691, 478] on span "NEXT" at bounding box center [696, 485] width 31 height 22
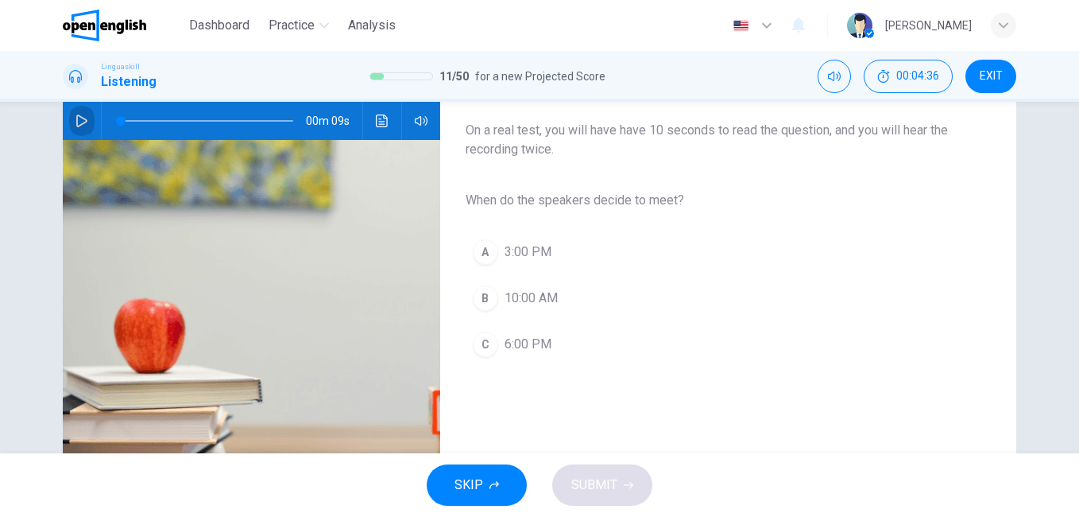
click at [76, 118] on icon "button" at bounding box center [82, 120] width 13 height 13
type input "*"
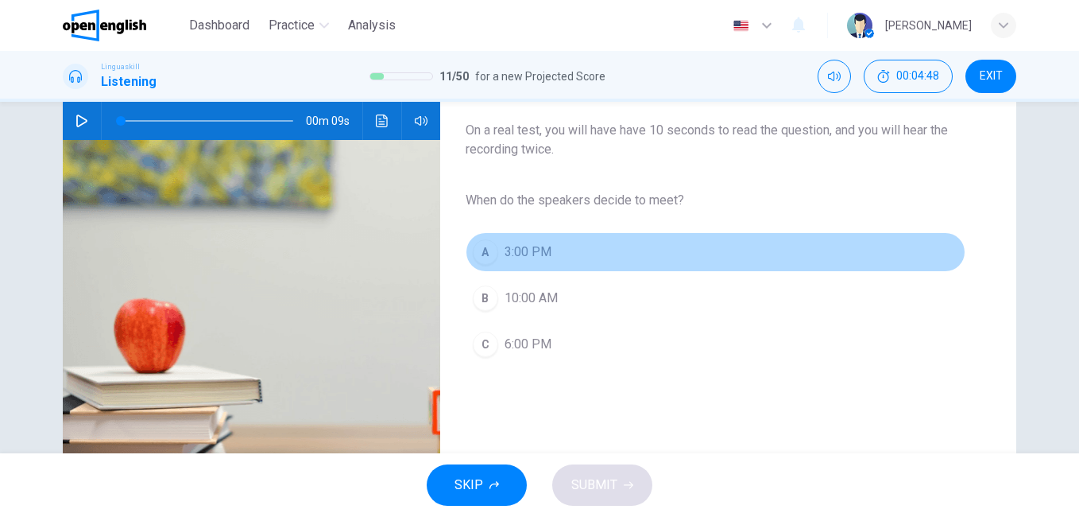
click at [521, 252] on span "3:00 PM" at bounding box center [528, 251] width 47 height 19
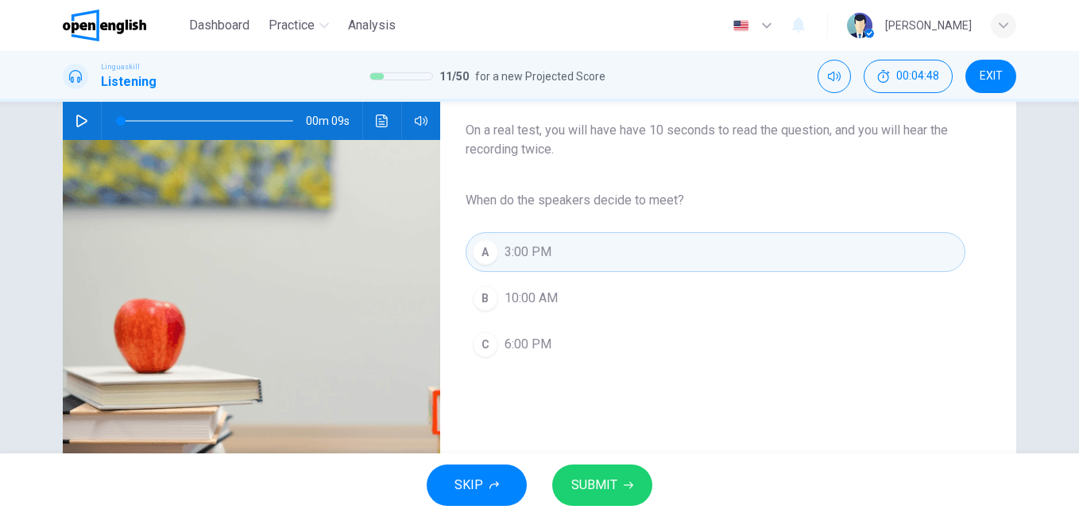
click at [585, 490] on span "SUBMIT" at bounding box center [594, 485] width 46 height 22
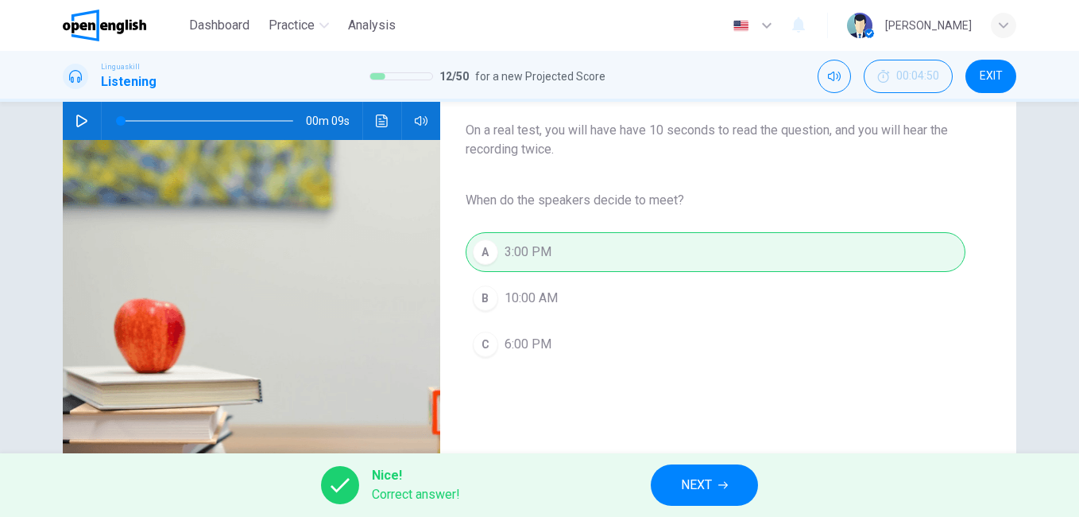
click at [695, 491] on span "NEXT" at bounding box center [696, 485] width 31 height 22
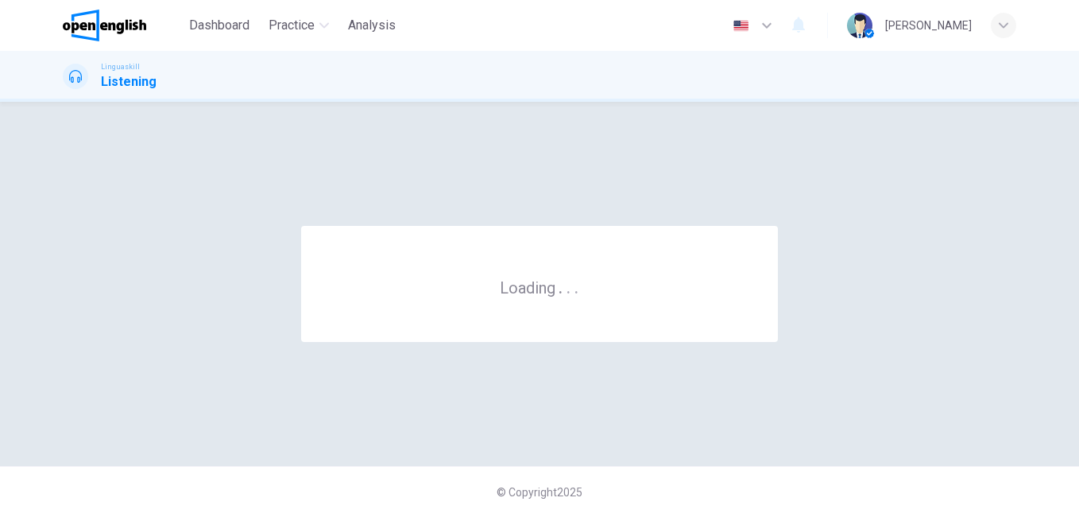
scroll to position [0, 0]
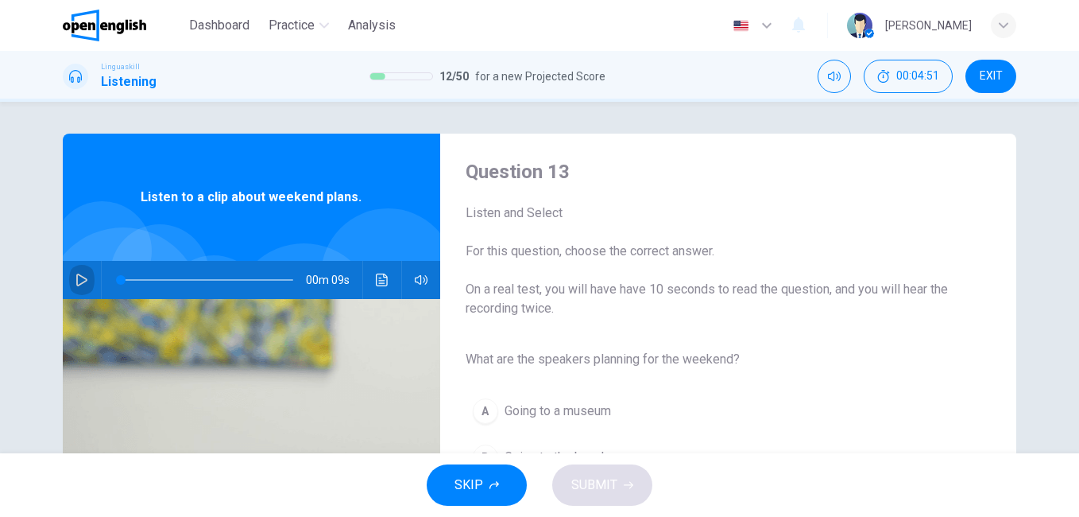
click at [78, 275] on icon "button" at bounding box center [82, 279] width 13 height 13
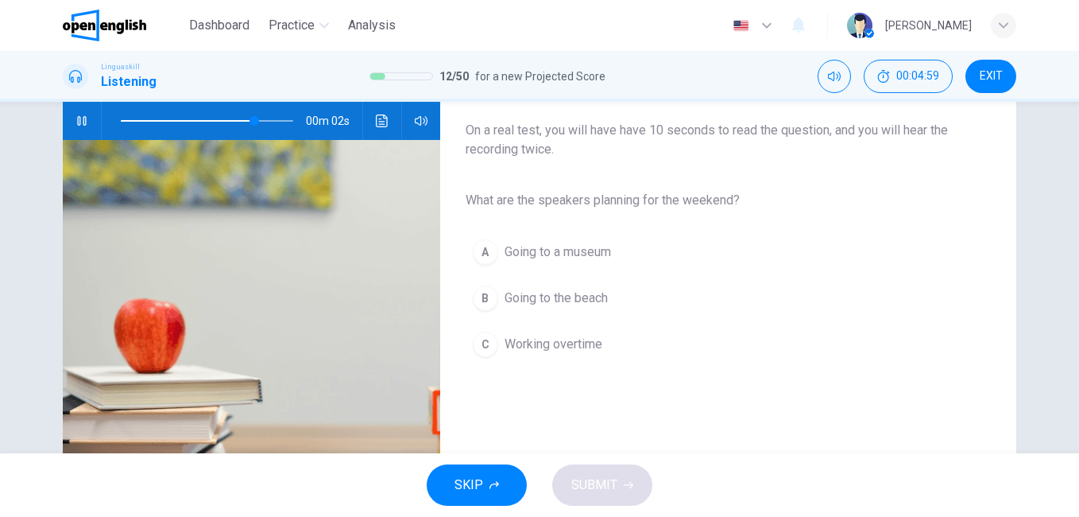
scroll to position [79, 0]
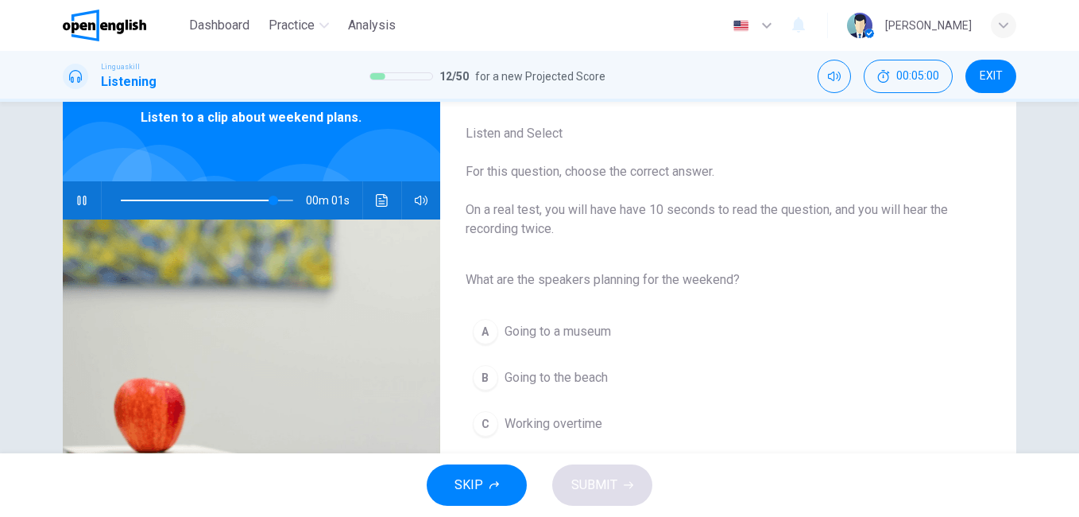
type input "*"
click at [542, 384] on span "Going to the beach" at bounding box center [556, 377] width 103 height 19
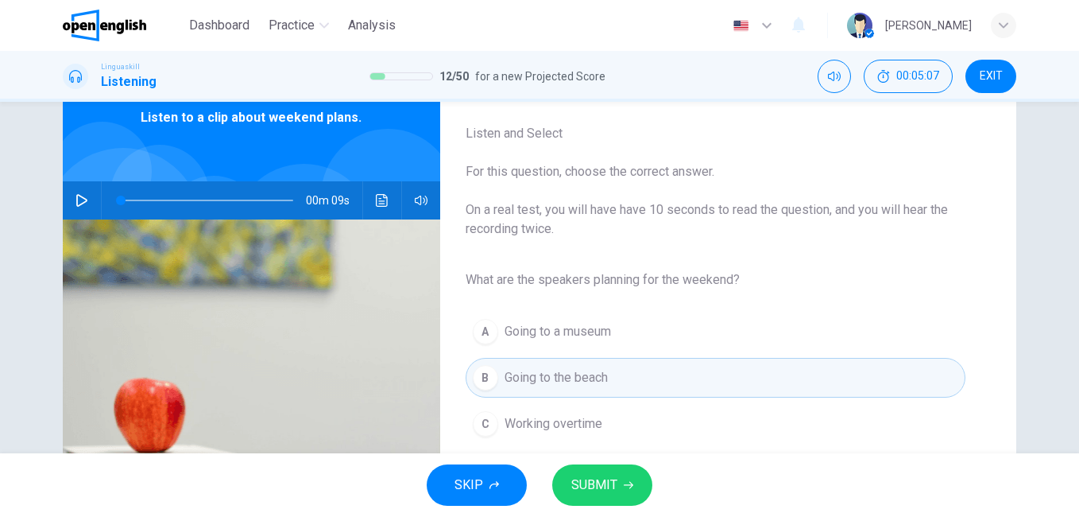
click at [570, 478] on button "SUBMIT" at bounding box center [602, 484] width 100 height 41
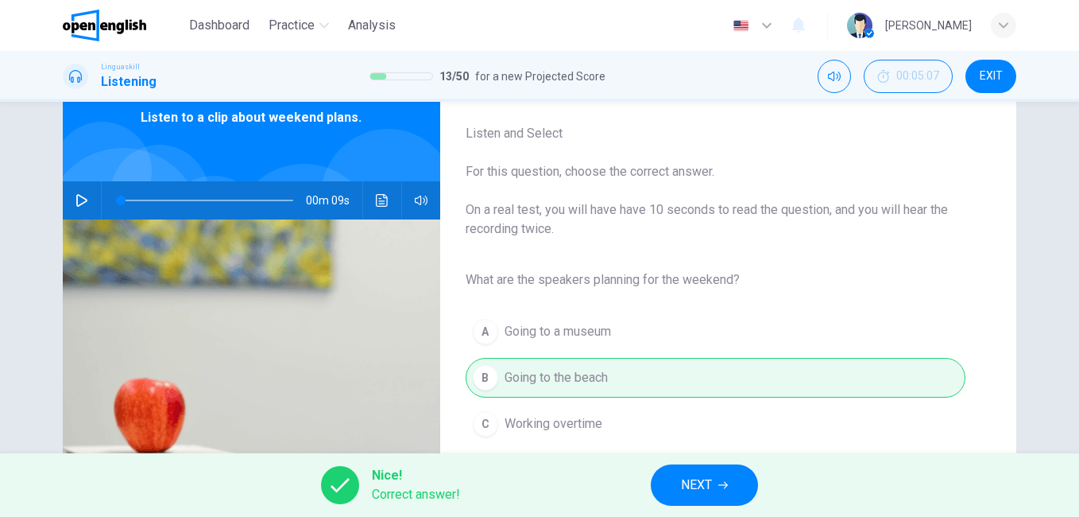
click at [681, 485] on span "NEXT" at bounding box center [696, 485] width 31 height 22
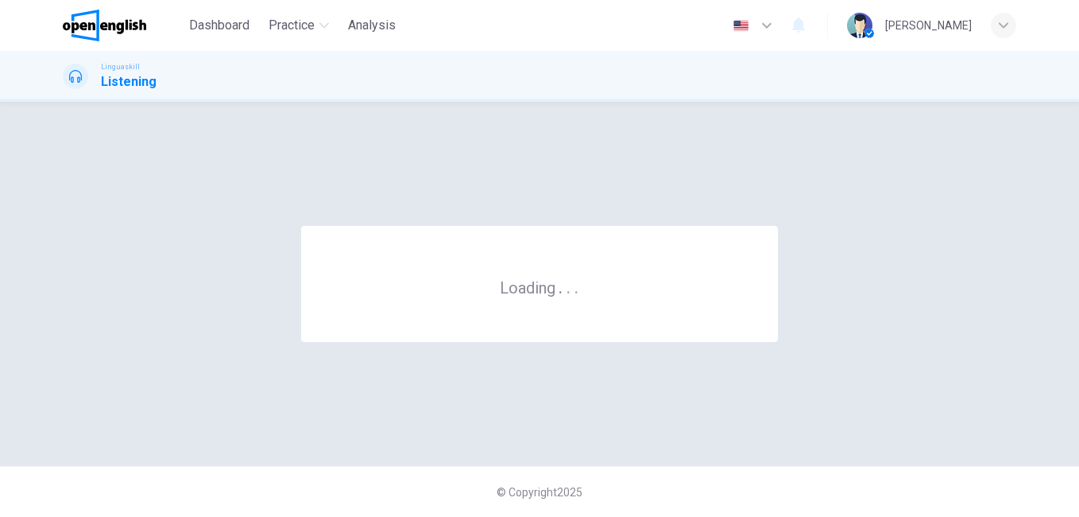
scroll to position [0, 0]
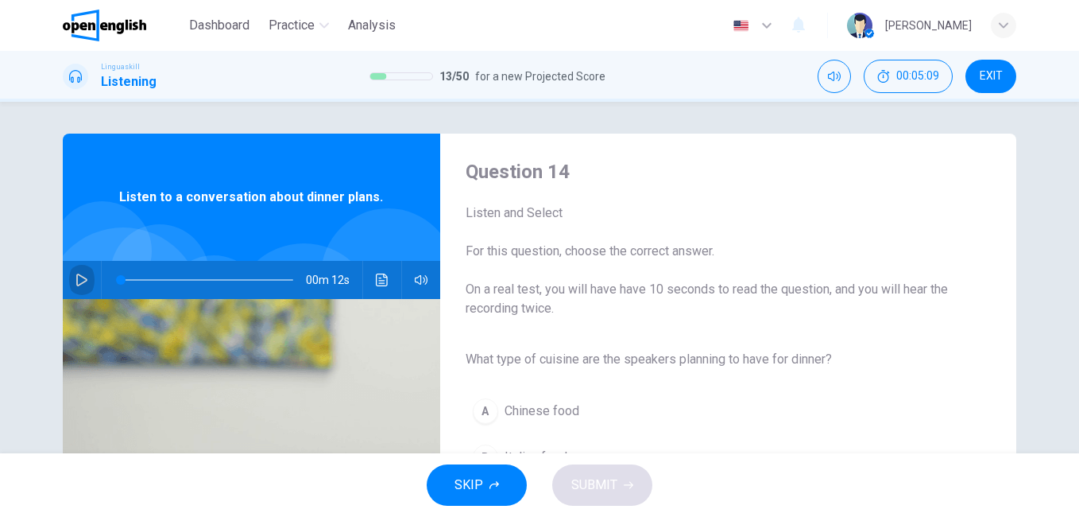
click at [69, 281] on button "button" at bounding box center [81, 280] width 25 height 38
type input "*"
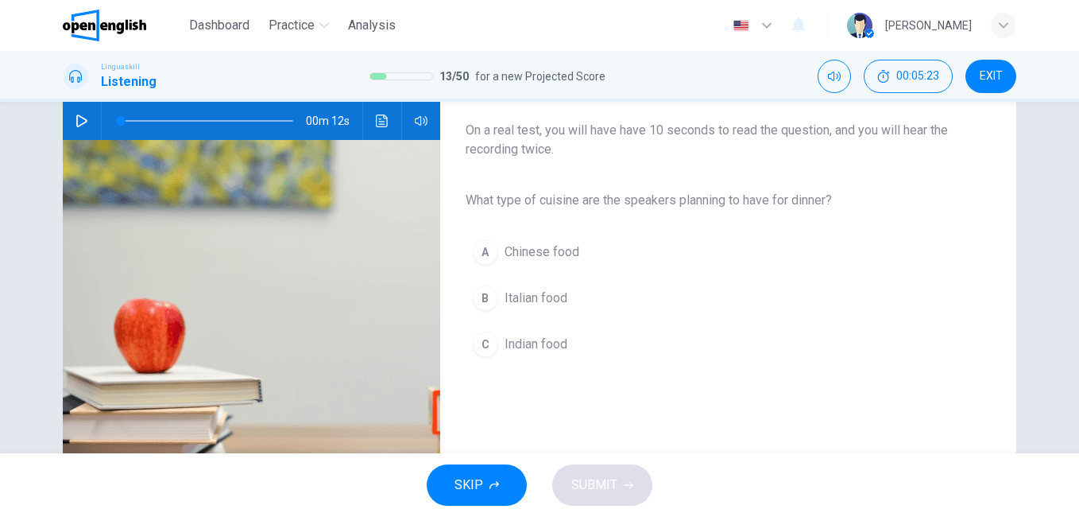
click at [561, 298] on span "Italian food" at bounding box center [536, 297] width 63 height 19
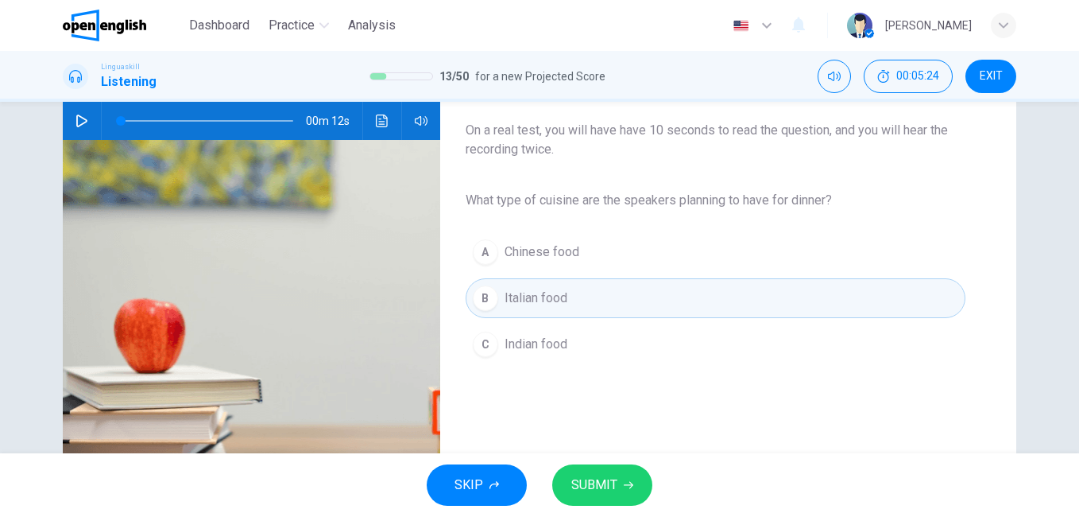
click at [604, 484] on span "SUBMIT" at bounding box center [594, 485] width 46 height 22
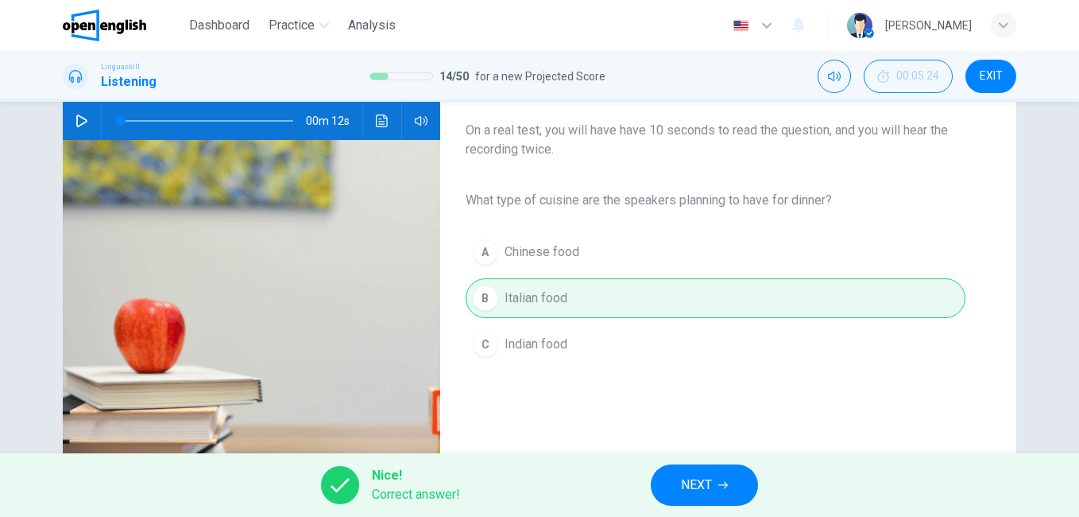
click at [711, 486] on span "NEXT" at bounding box center [696, 485] width 31 height 22
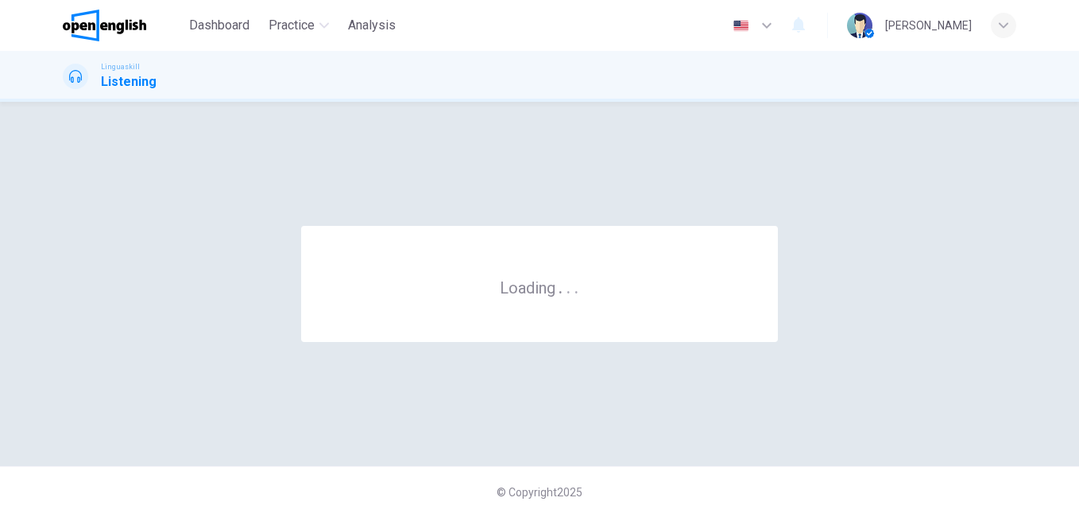
scroll to position [0, 0]
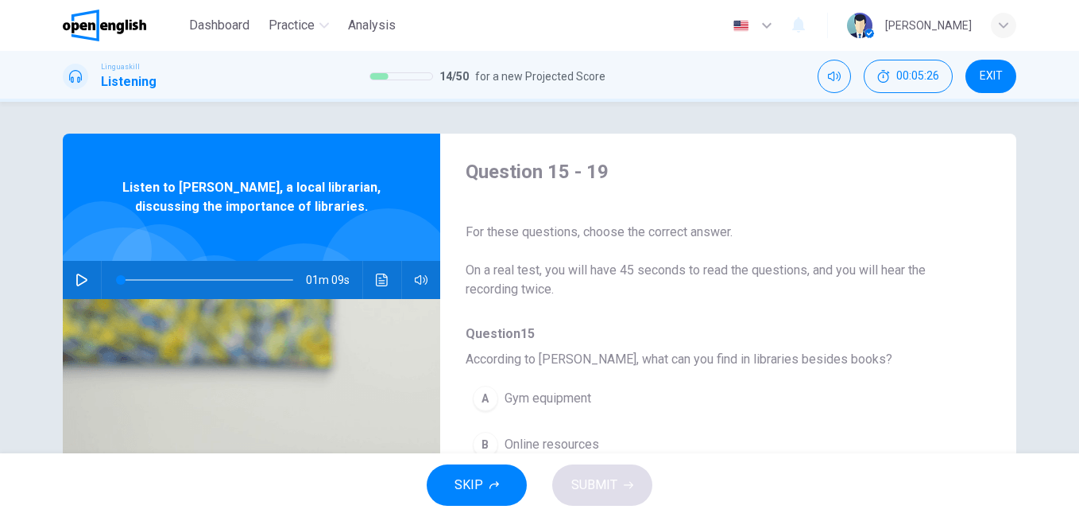
click at [78, 281] on icon "button" at bounding box center [82, 279] width 13 height 13
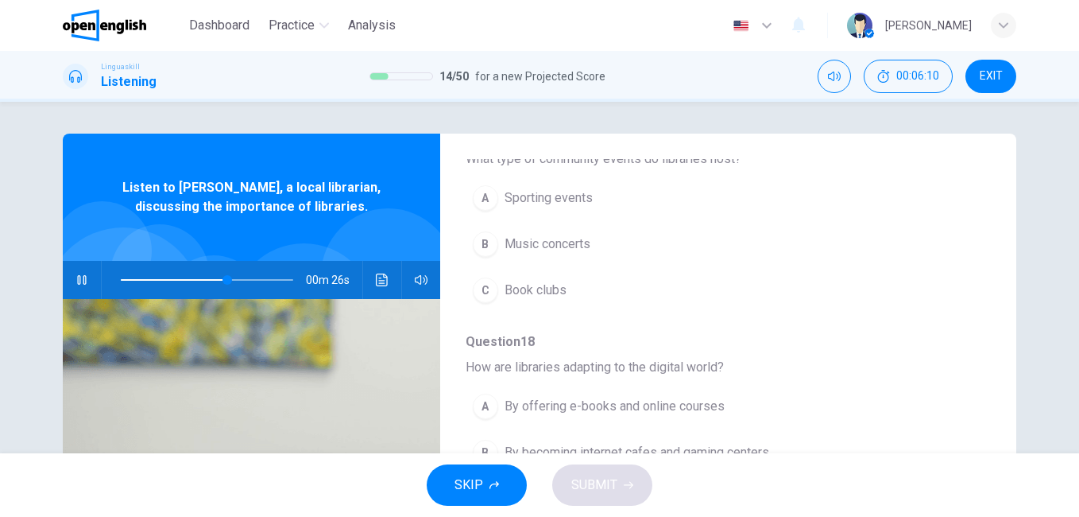
scroll to position [686, 0]
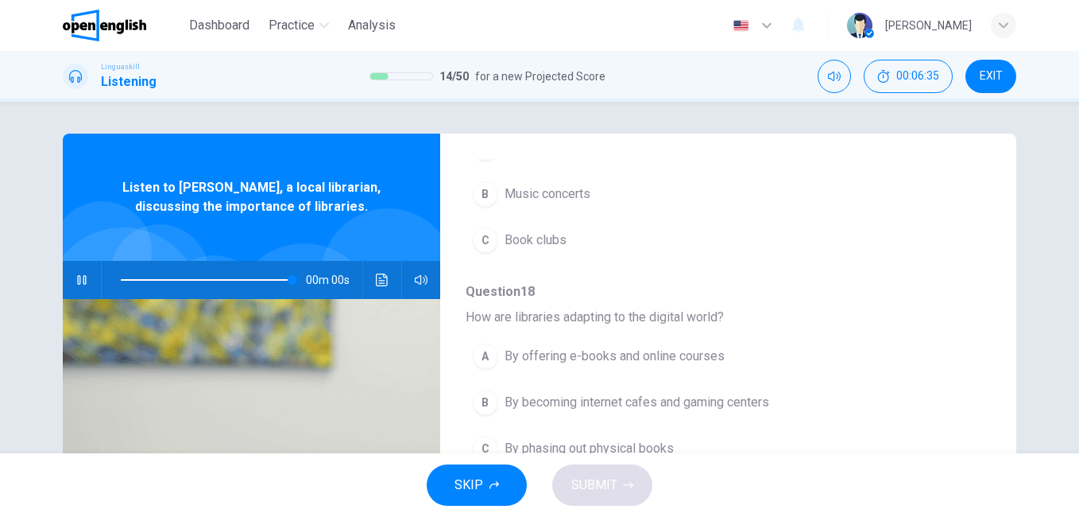
type input "*"
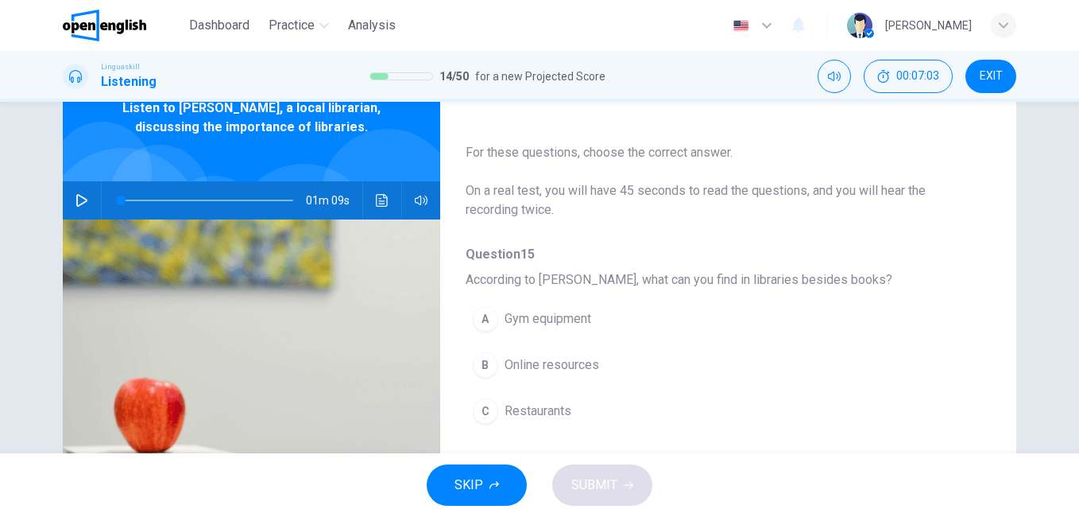
scroll to position [79, 0]
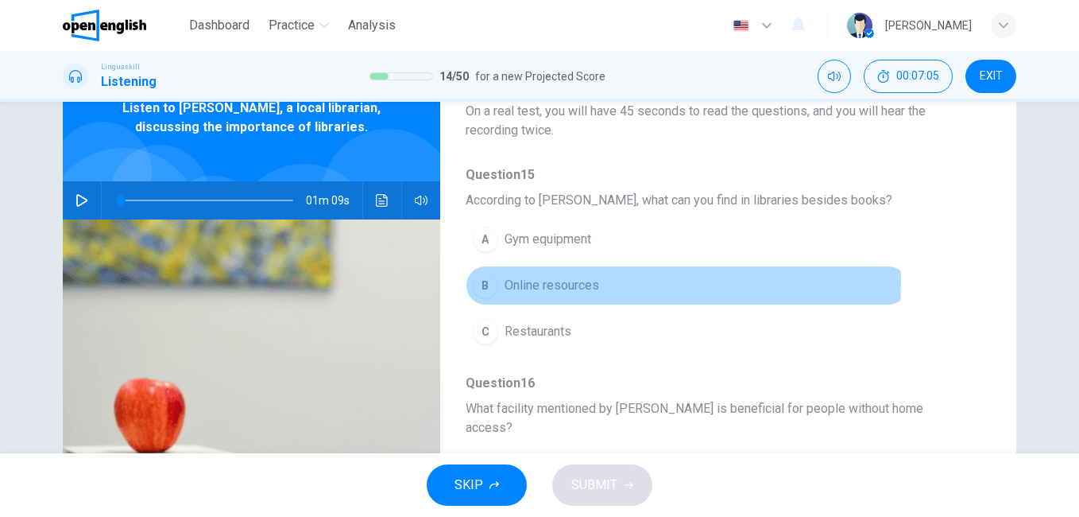
click at [557, 281] on span "Online resources" at bounding box center [552, 285] width 95 height 19
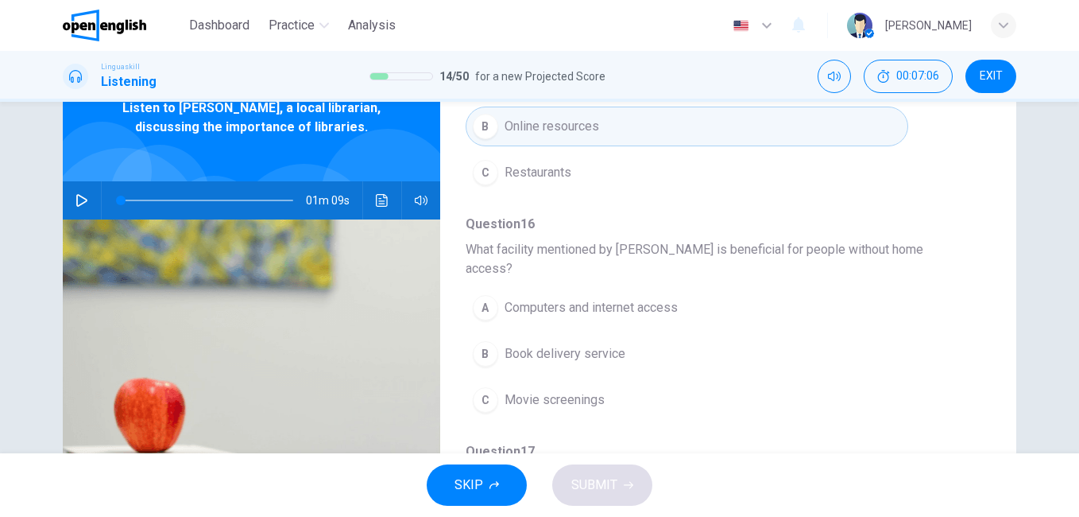
scroll to position [318, 0]
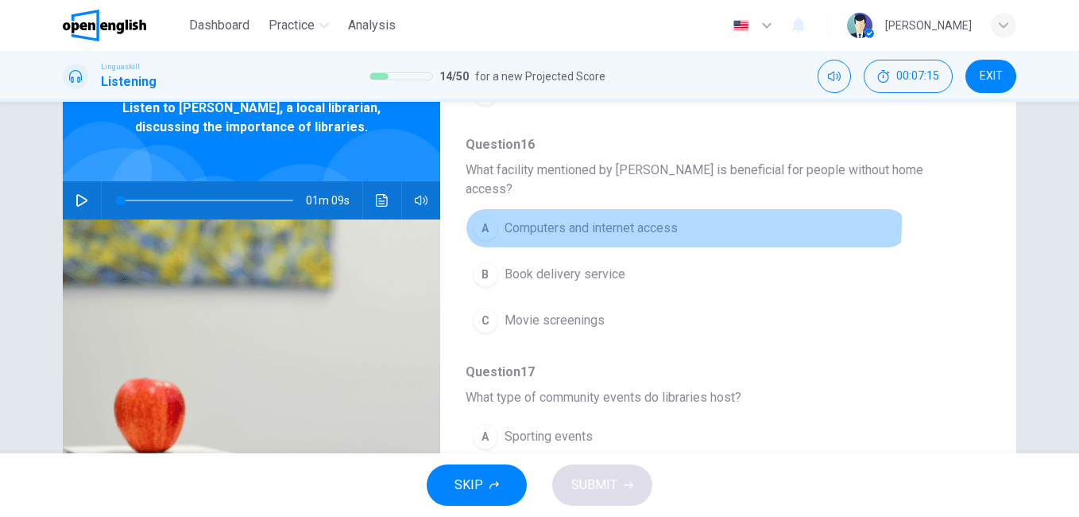
click at [625, 219] on span "Computers and internet access" at bounding box center [591, 228] width 173 height 19
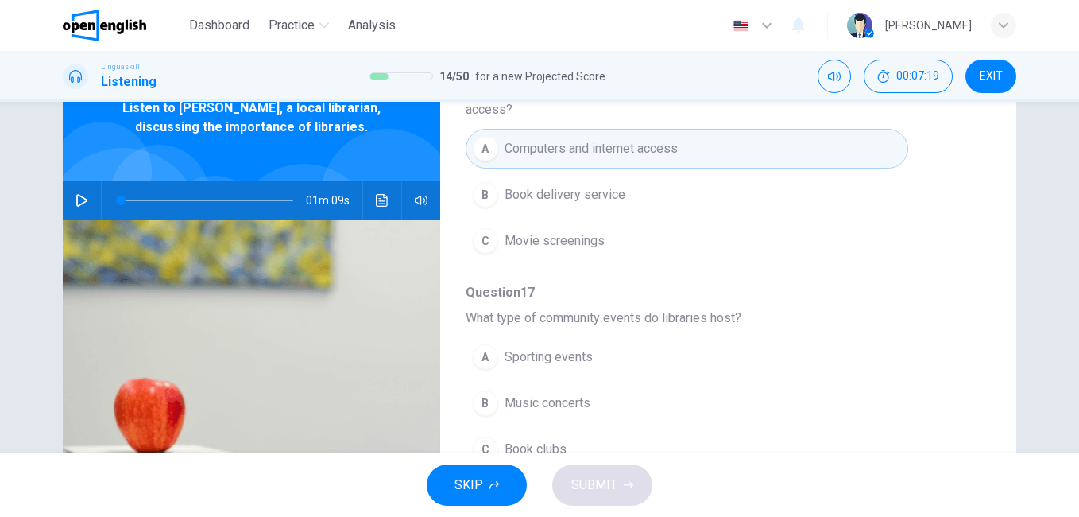
scroll to position [477, 0]
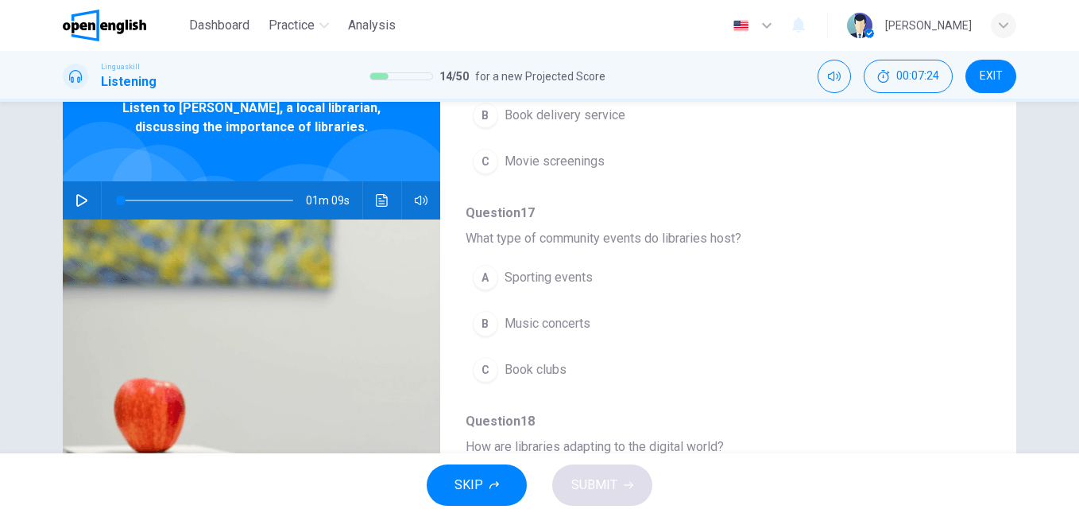
click at [538, 360] on span "Book clubs" at bounding box center [536, 369] width 62 height 19
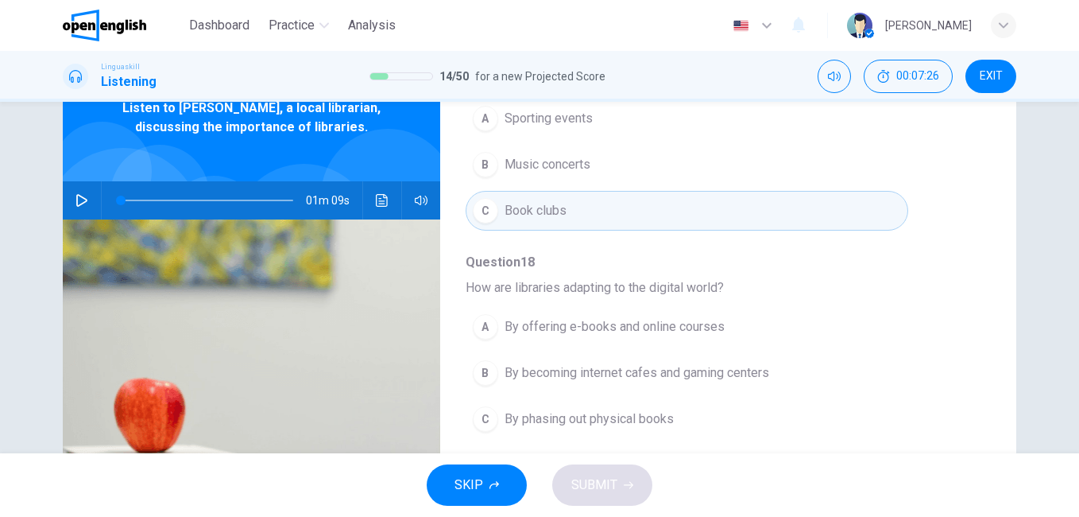
scroll to position [686, 0]
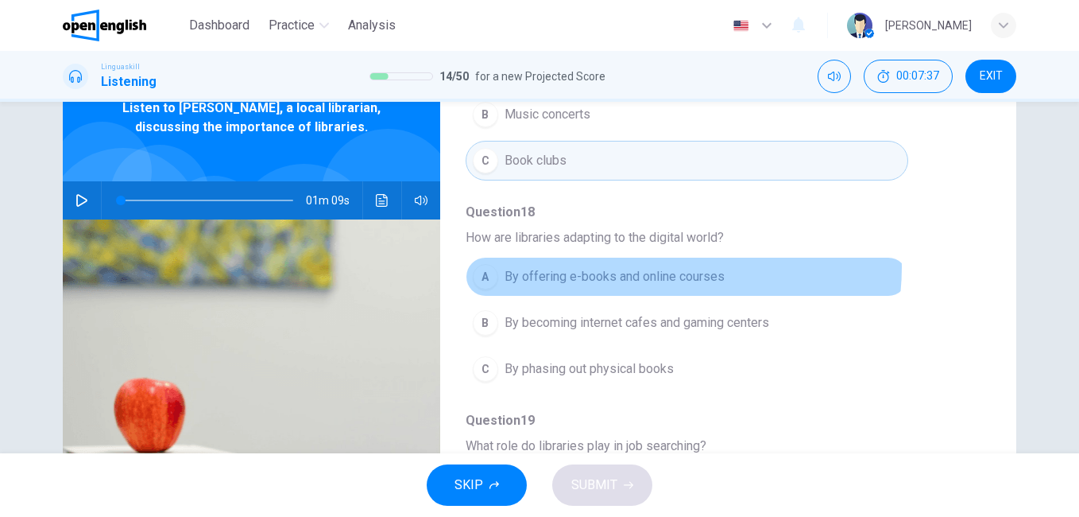
click at [660, 267] on span "By offering e-books and online courses" at bounding box center [615, 276] width 220 height 19
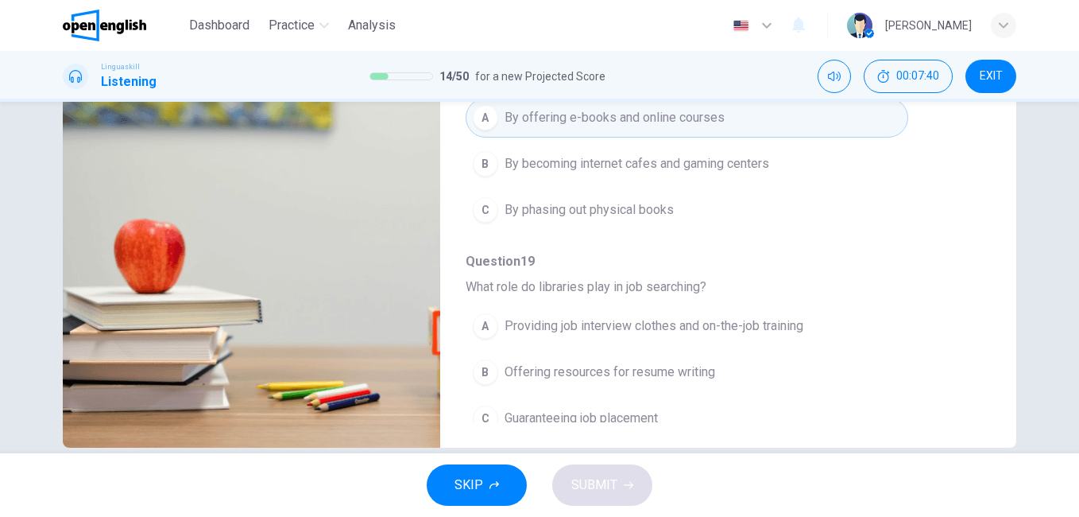
scroll to position [265, 0]
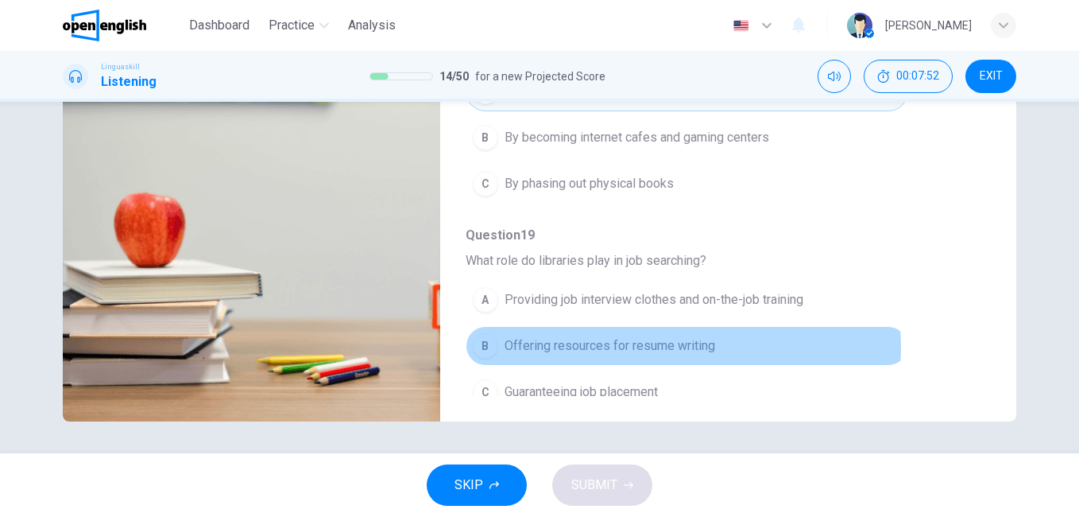
click at [664, 336] on span "Offering resources for resume writing" at bounding box center [610, 345] width 211 height 19
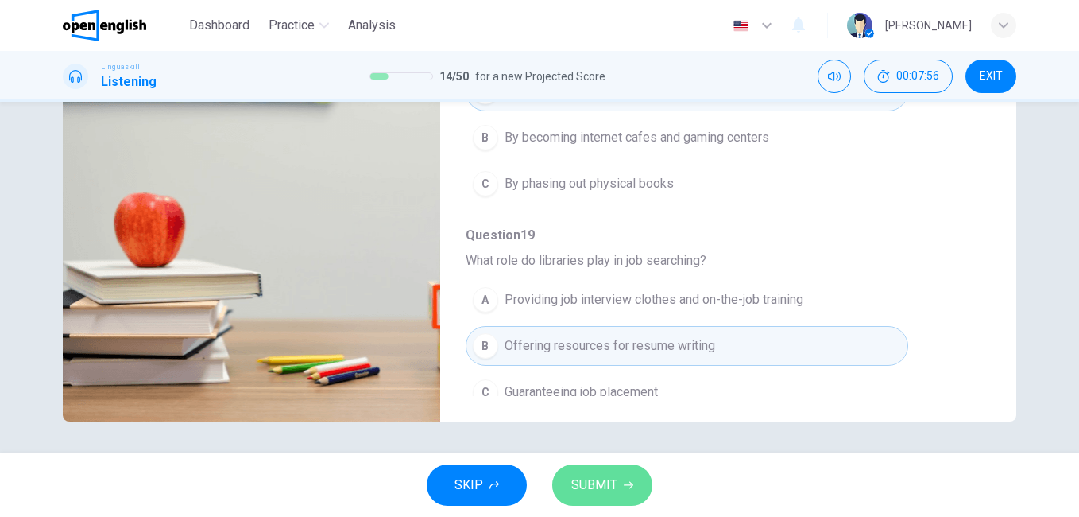
click at [602, 488] on span "SUBMIT" at bounding box center [594, 485] width 46 height 22
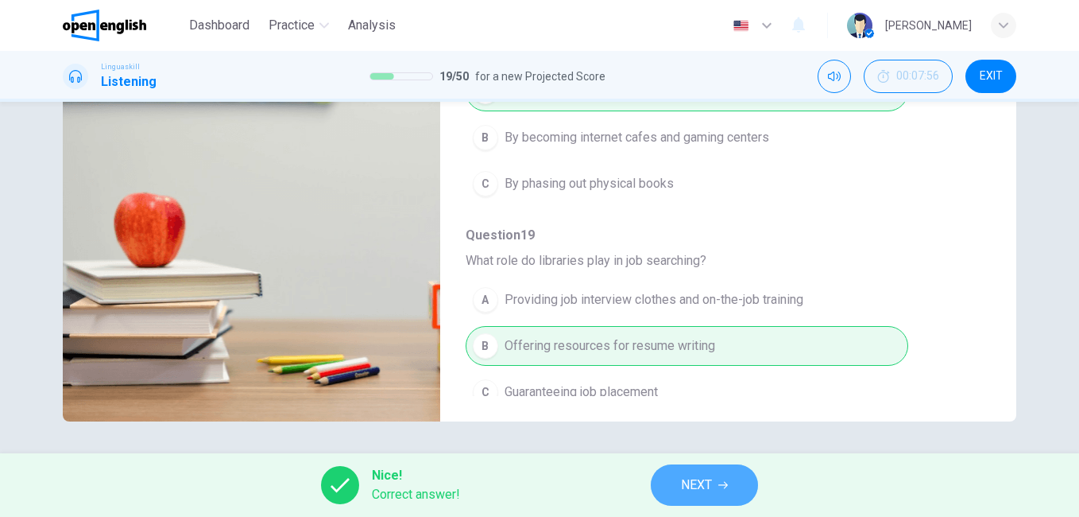
click at [711, 482] on span "NEXT" at bounding box center [696, 485] width 31 height 22
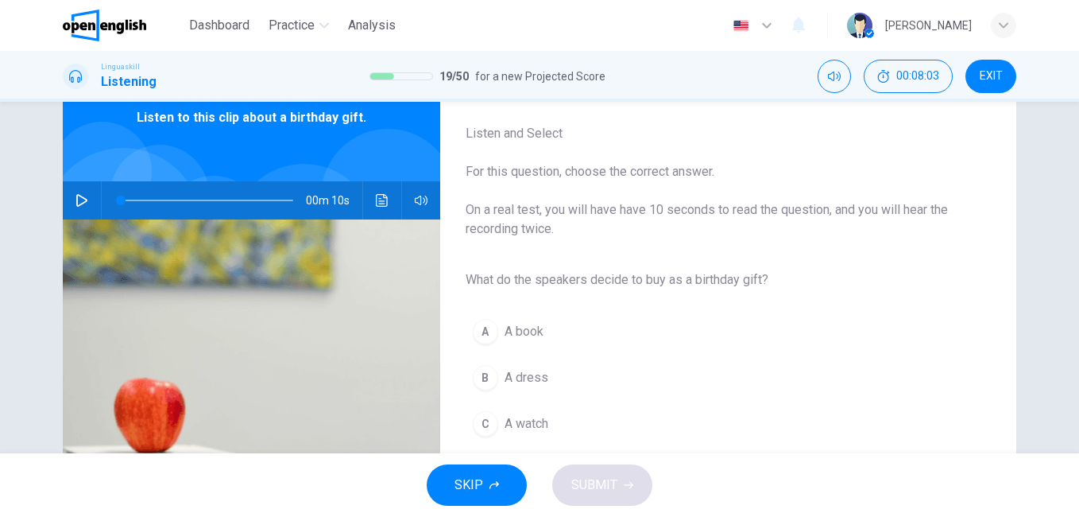
scroll to position [159, 0]
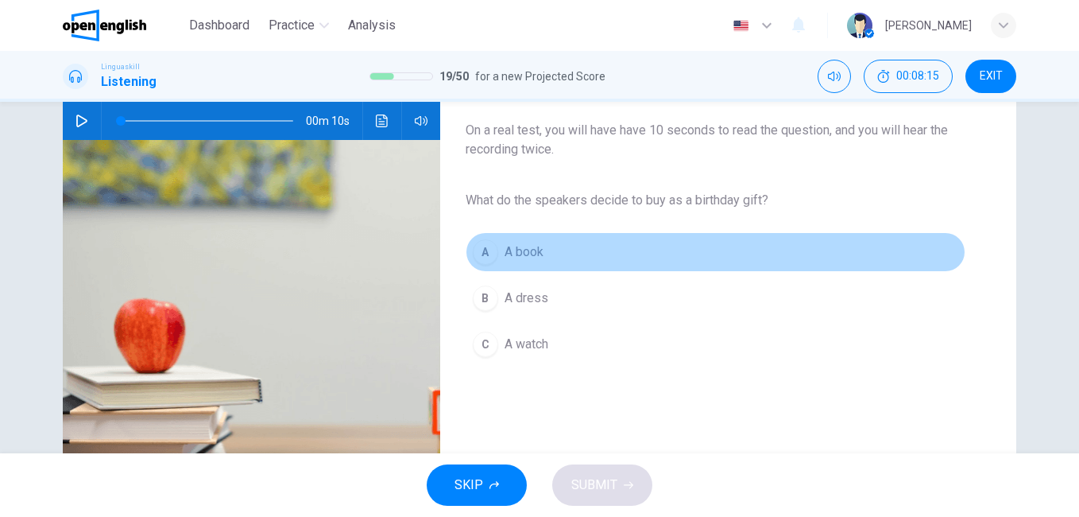
click at [513, 247] on span "A book" at bounding box center [524, 251] width 39 height 19
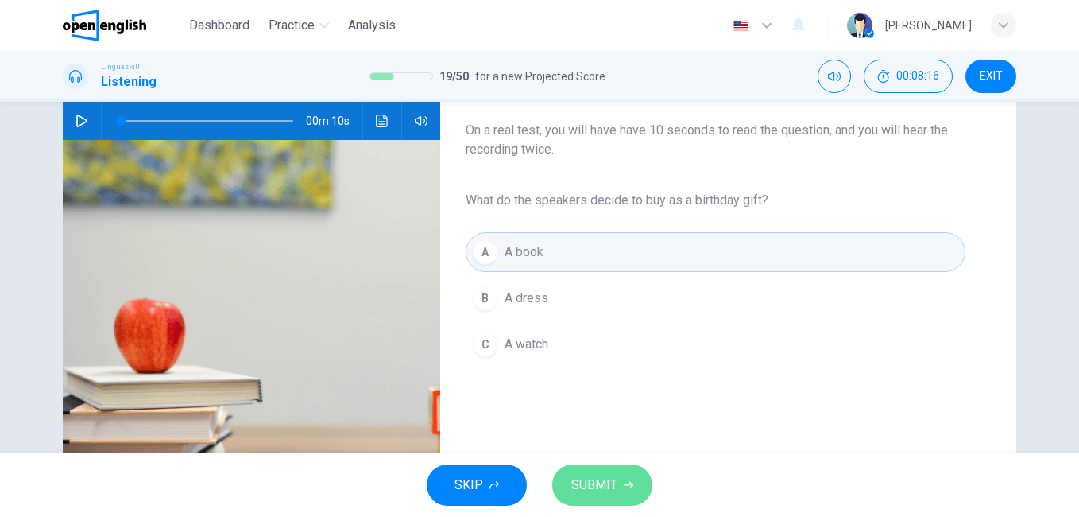
click at [609, 498] on button "SUBMIT" at bounding box center [602, 484] width 100 height 41
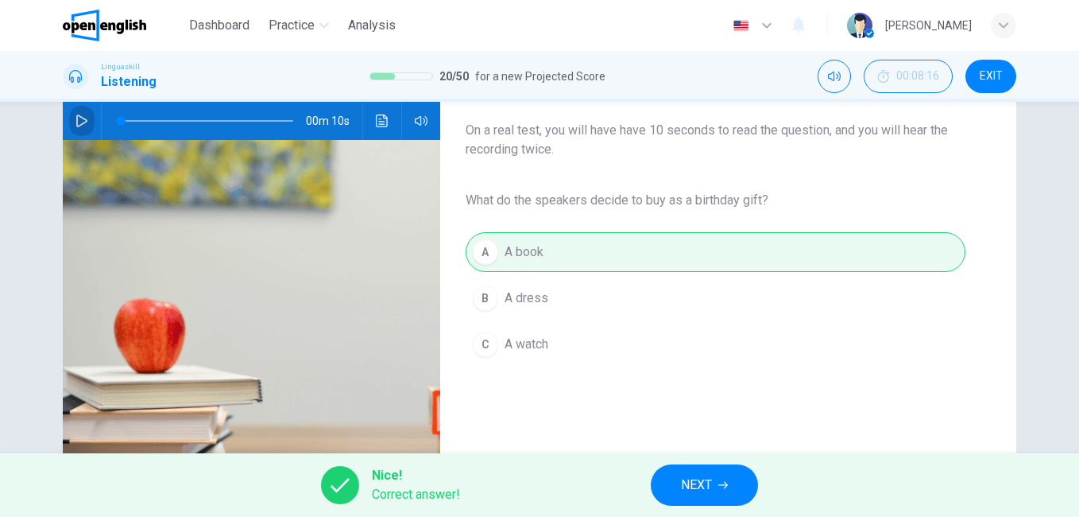
click at [84, 118] on button "button" at bounding box center [81, 121] width 25 height 38
type input "*"
click at [694, 484] on span "NEXT" at bounding box center [696, 485] width 31 height 22
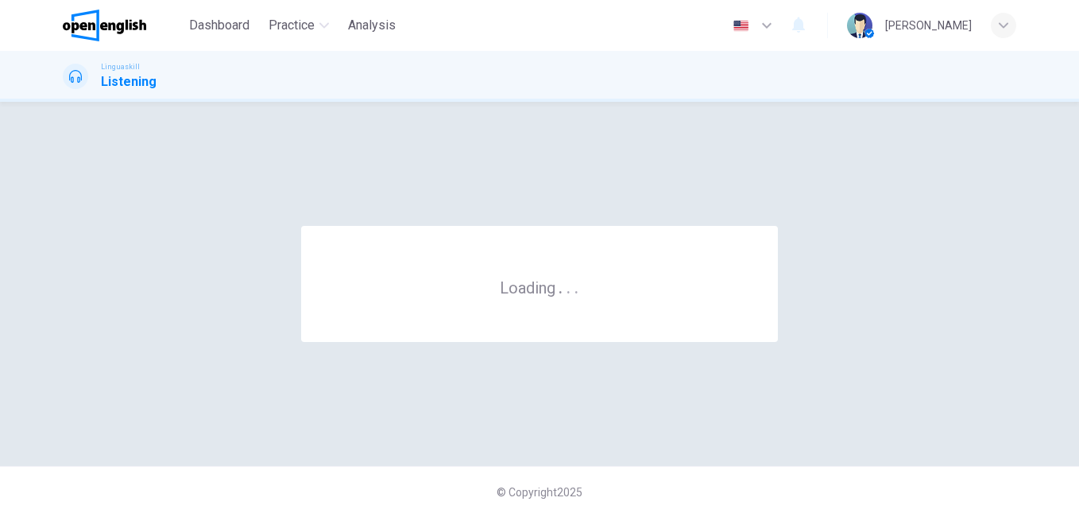
scroll to position [0, 0]
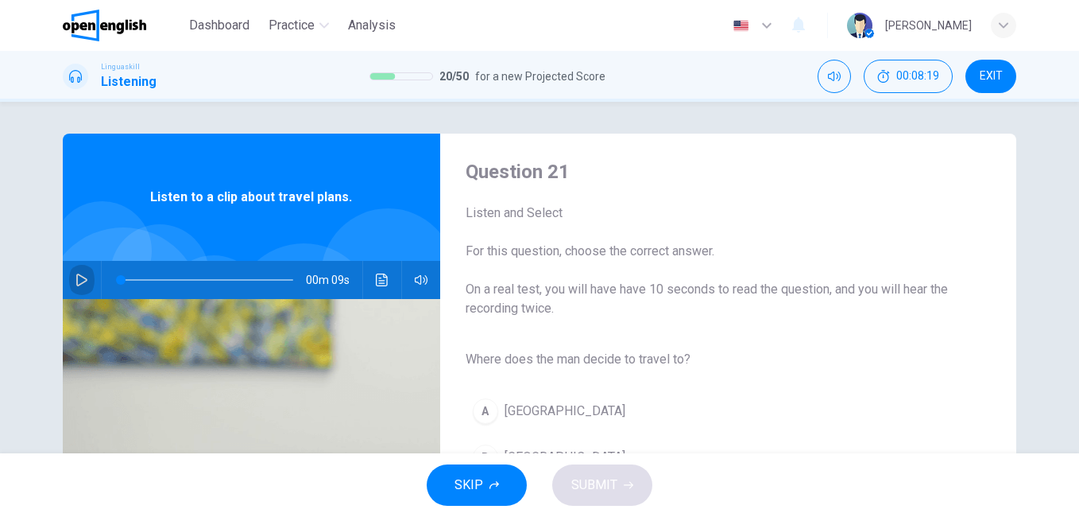
click at [77, 281] on icon "button" at bounding box center [82, 279] width 13 height 13
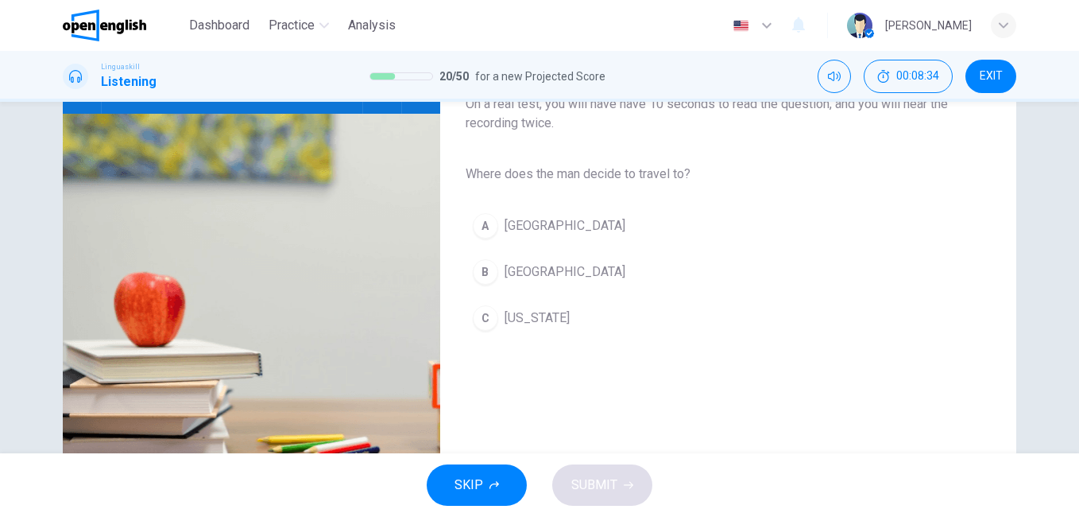
scroll to position [26, 0]
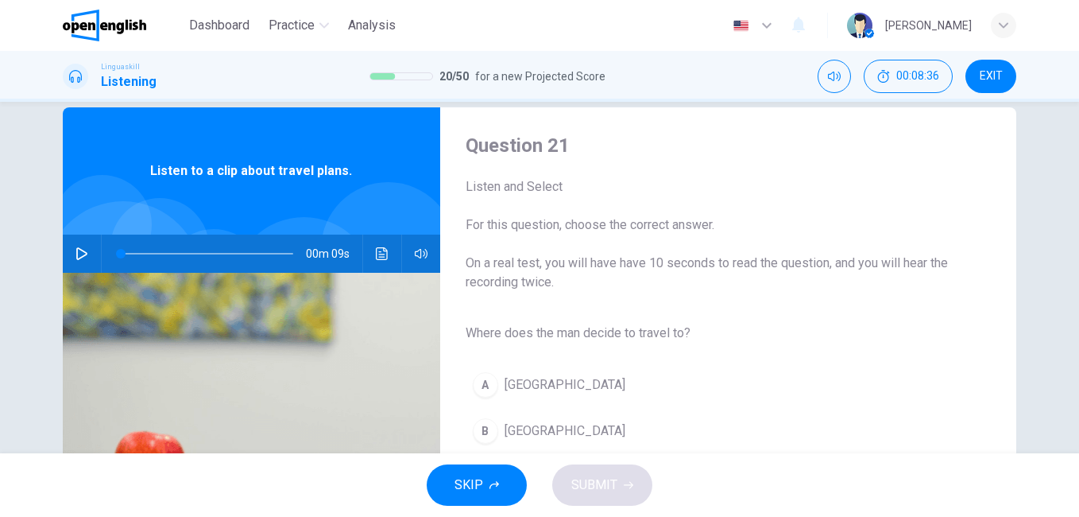
click at [76, 254] on icon "button" at bounding box center [82, 253] width 13 height 13
type input "*"
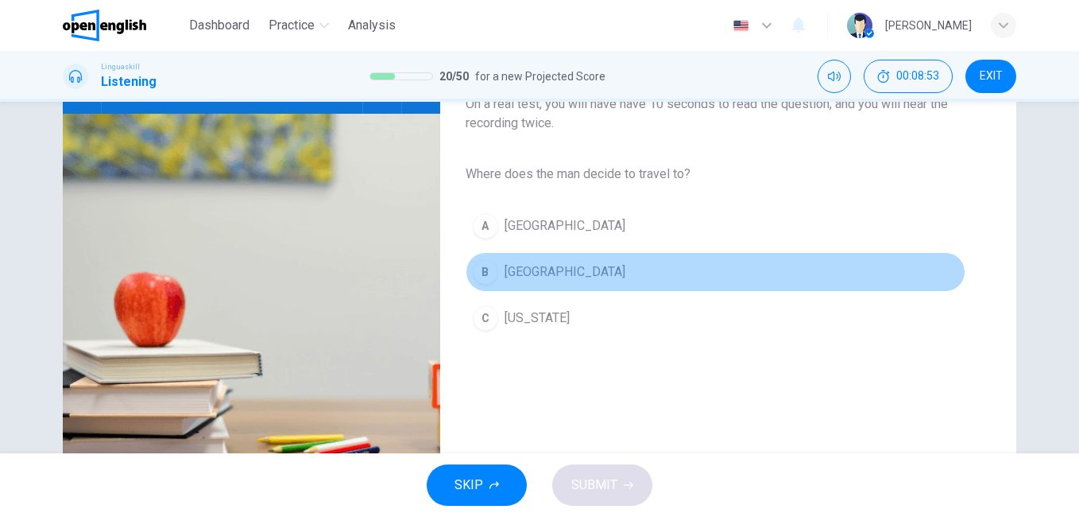
click at [521, 269] on span "[GEOGRAPHIC_DATA]" at bounding box center [565, 271] width 121 height 19
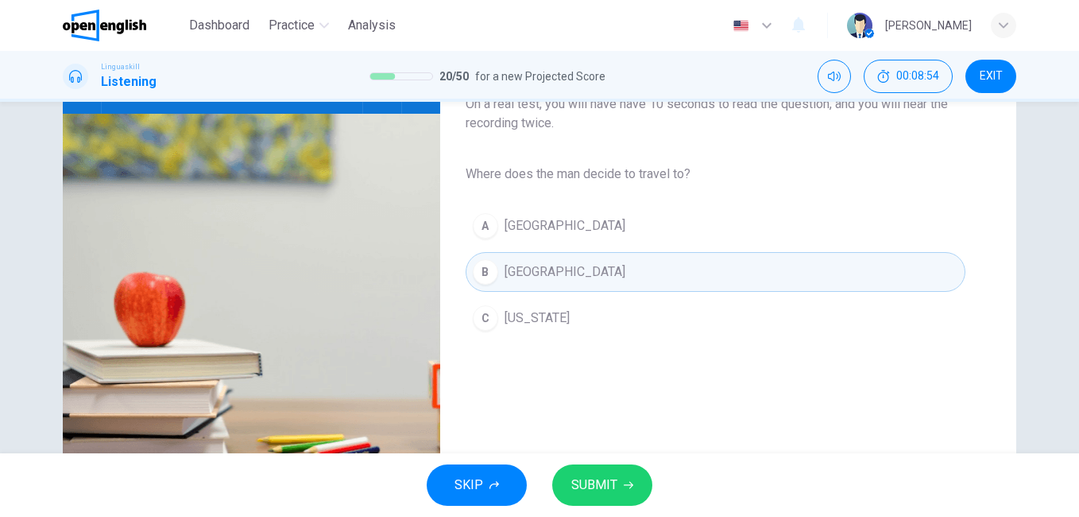
click at [610, 481] on span "SUBMIT" at bounding box center [594, 485] width 46 height 22
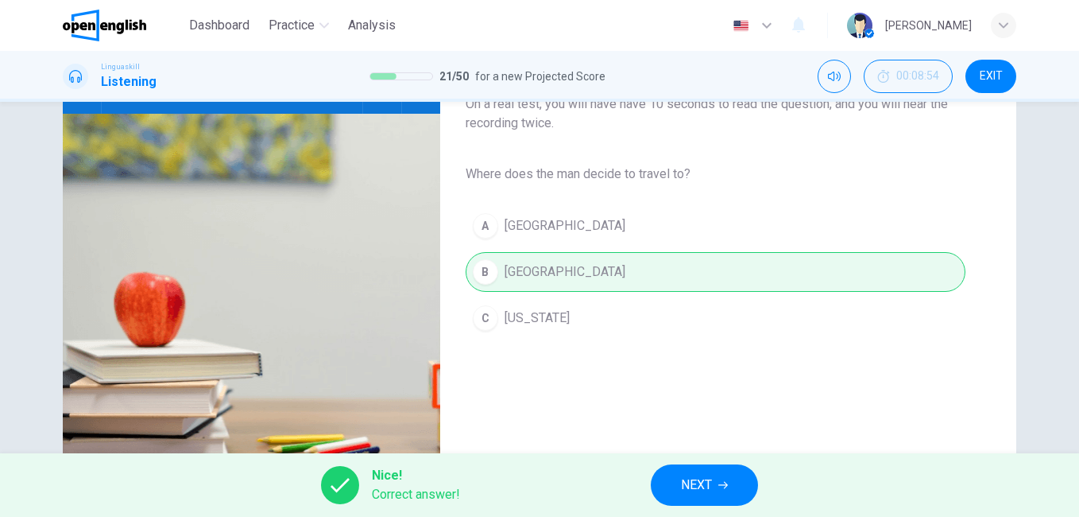
click at [728, 488] on button "NEXT" at bounding box center [704, 484] width 107 height 41
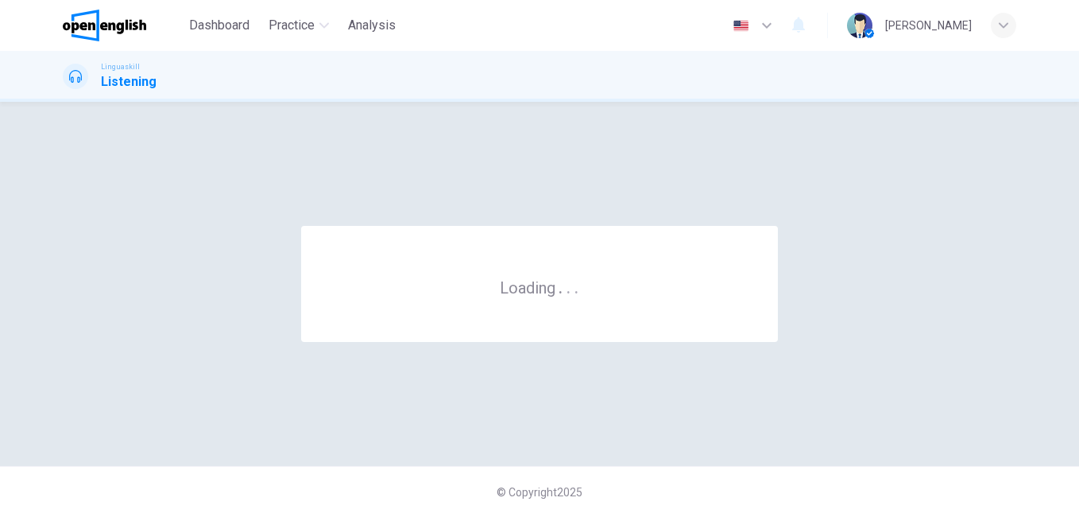
scroll to position [0, 0]
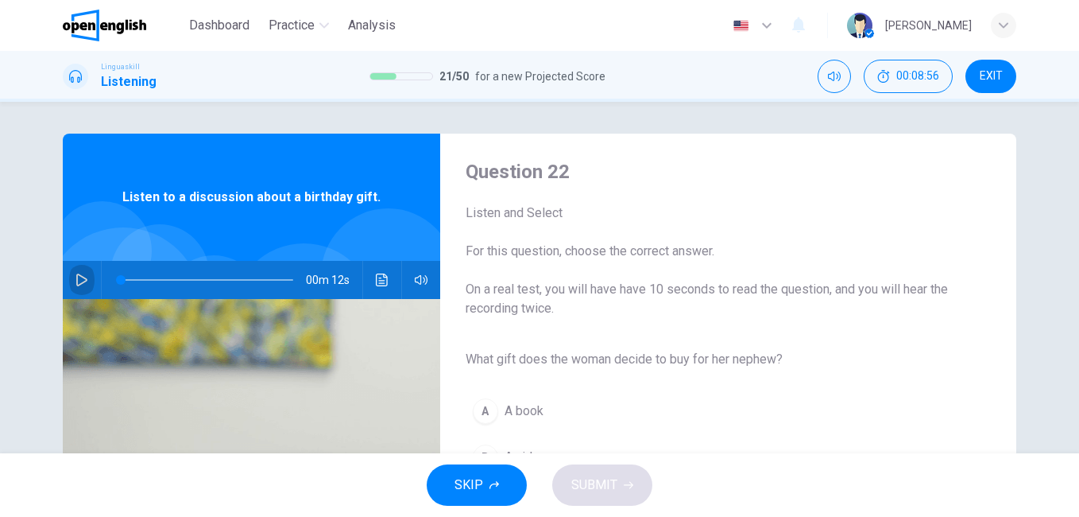
click at [69, 279] on button "button" at bounding box center [81, 280] width 25 height 38
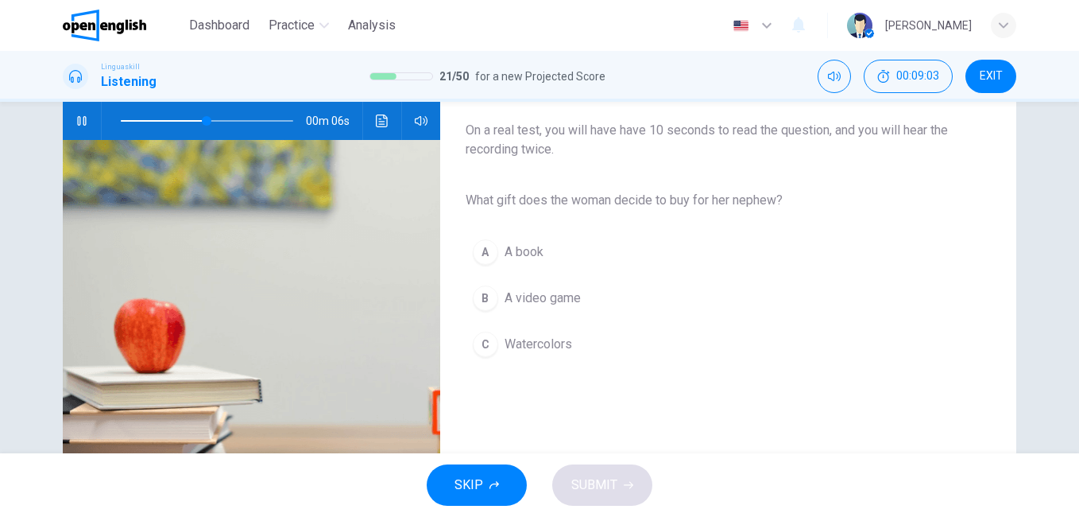
scroll to position [238, 0]
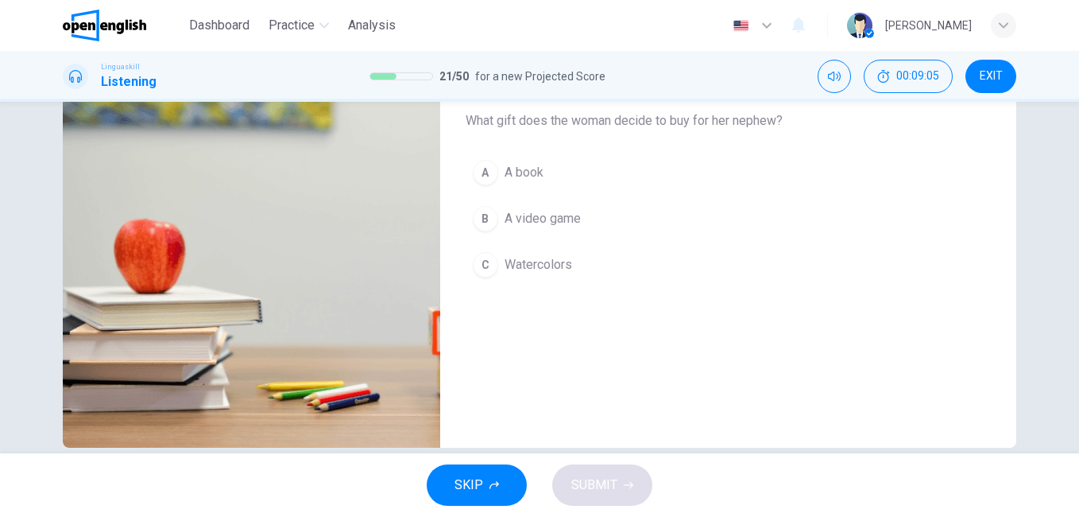
click at [513, 269] on span "Watercolors" at bounding box center [539, 264] width 68 height 19
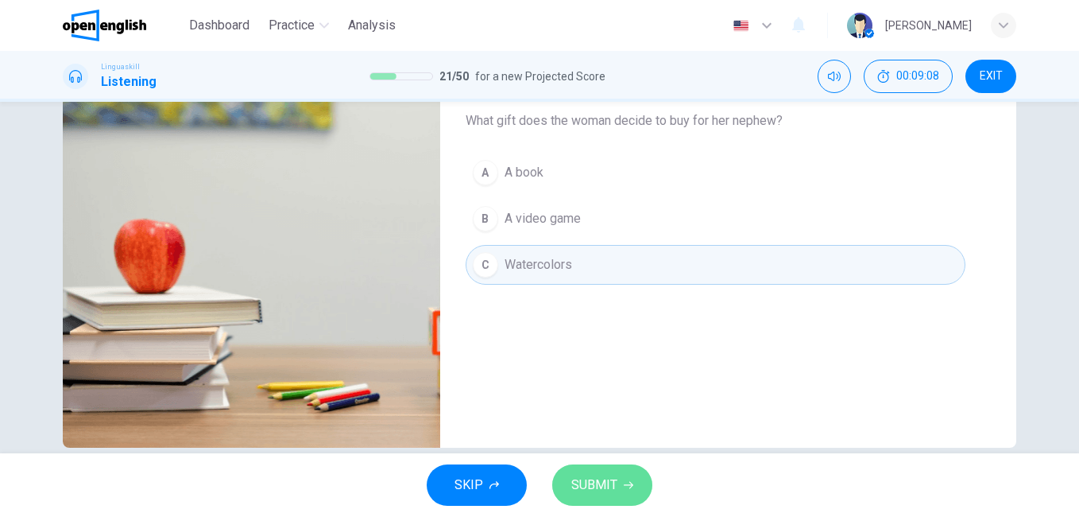
click at [602, 482] on span "SUBMIT" at bounding box center [594, 485] width 46 height 22
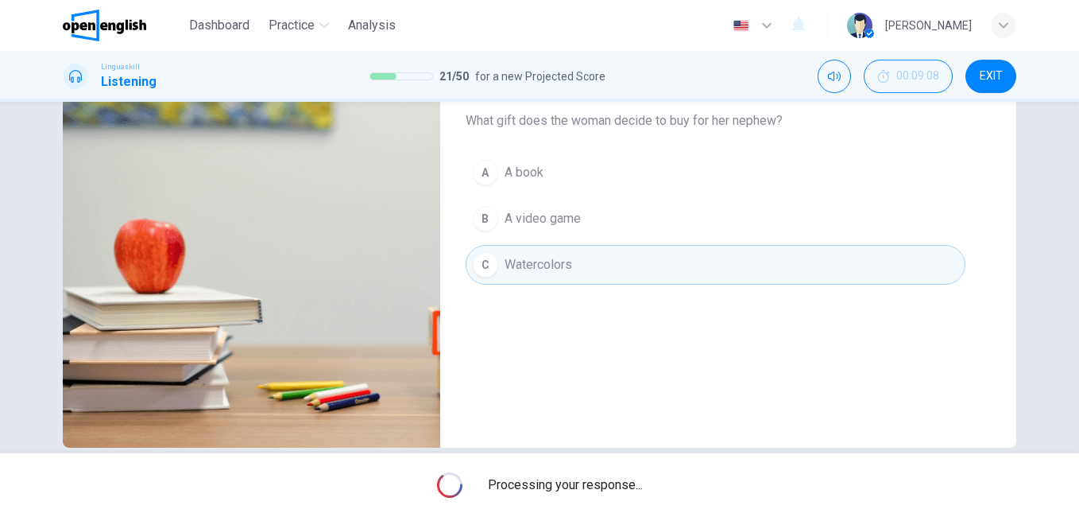
type input "*"
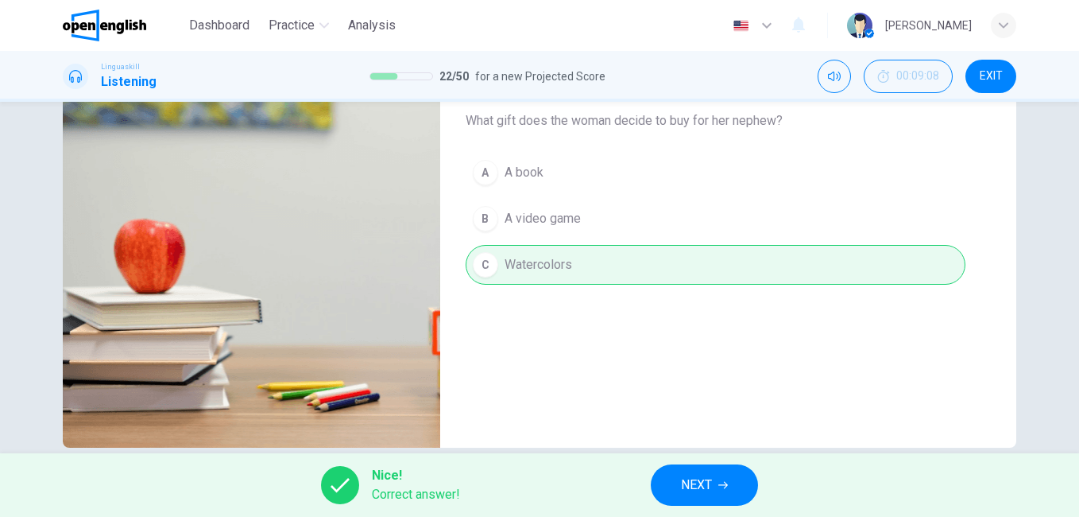
click at [643, 483] on div "Nice! Correct answer! NEXT" at bounding box center [539, 485] width 1079 height 64
click at [660, 486] on button "NEXT" at bounding box center [704, 484] width 107 height 41
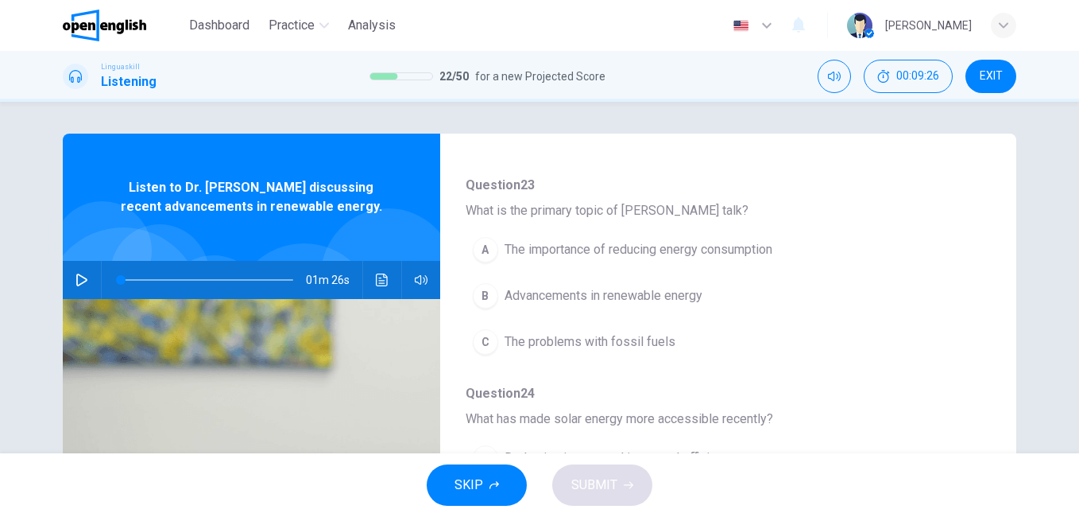
scroll to position [0, 0]
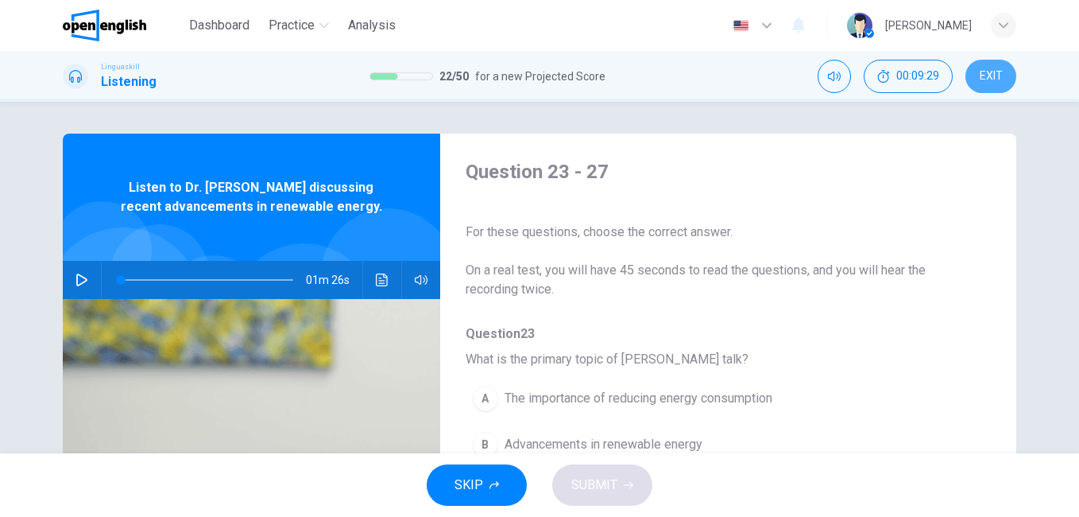
click at [996, 79] on span "EXIT" at bounding box center [991, 76] width 23 height 13
